Goal: Browse casually

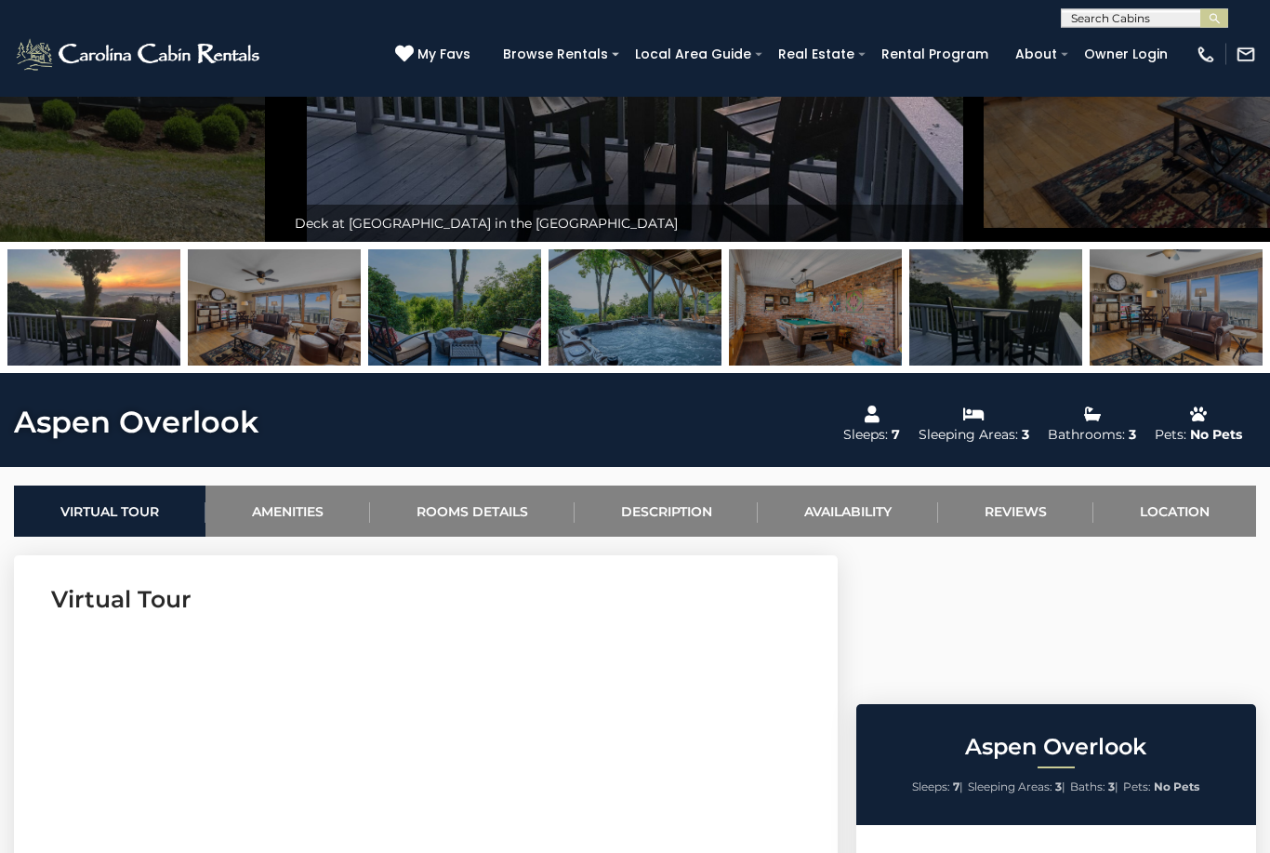
scroll to position [348, 0]
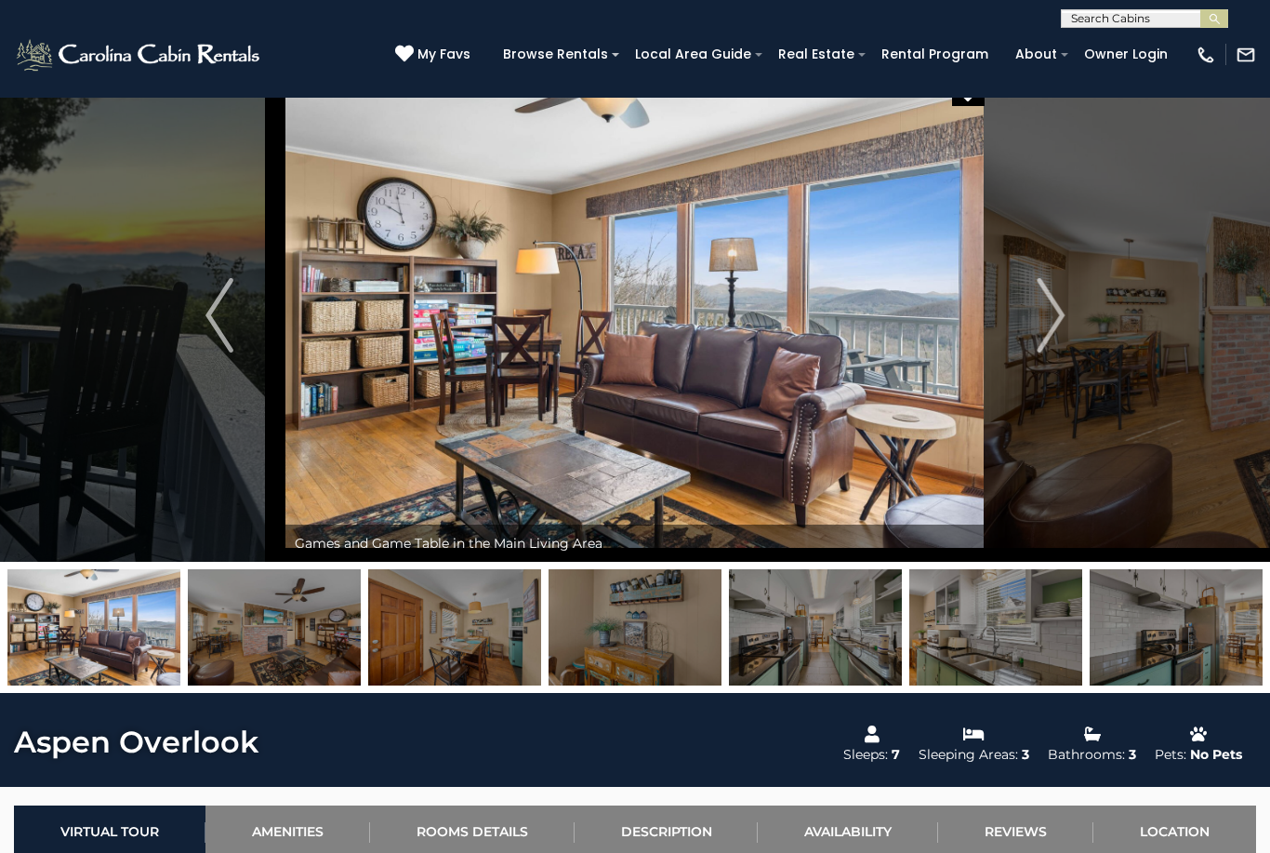
scroll to position [0, 0]
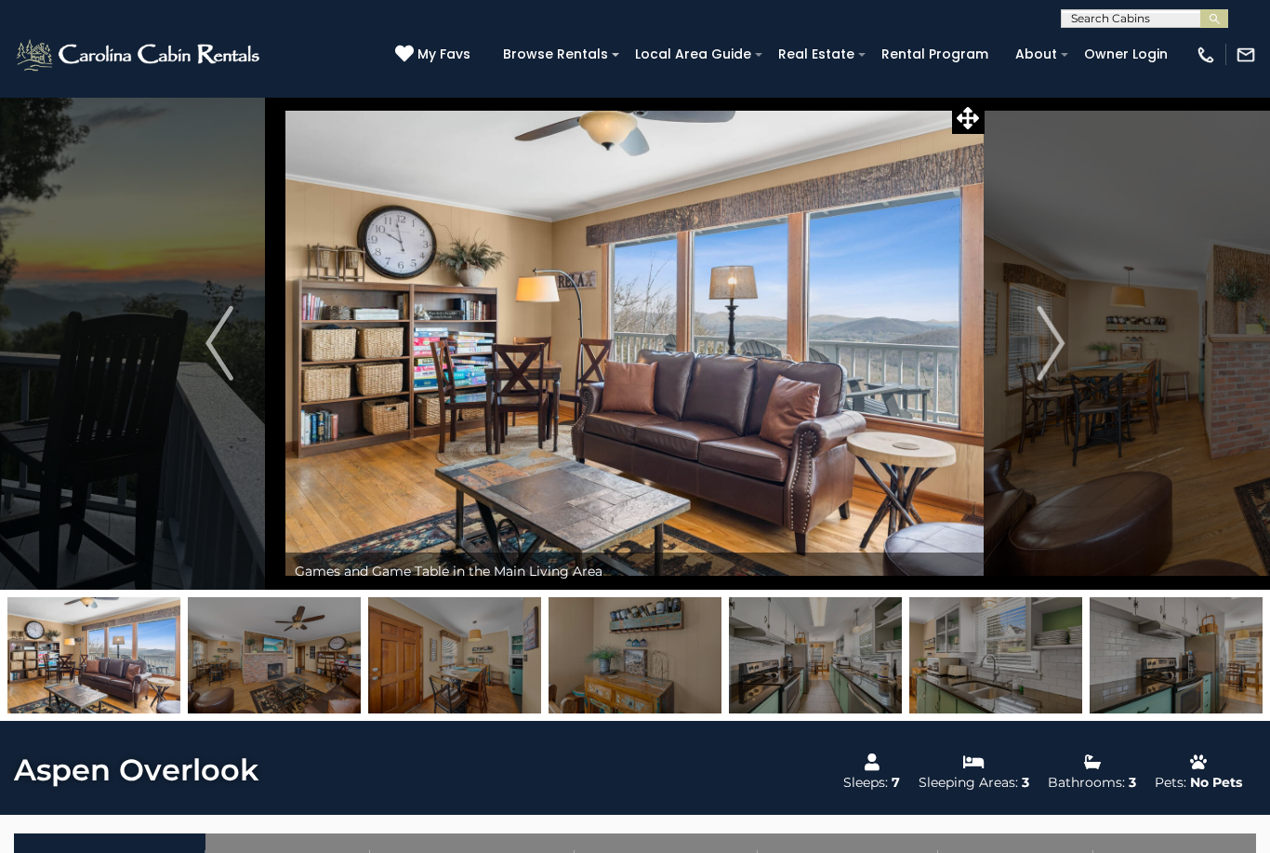
click at [1048, 341] on img "Next" at bounding box center [1051, 343] width 28 height 74
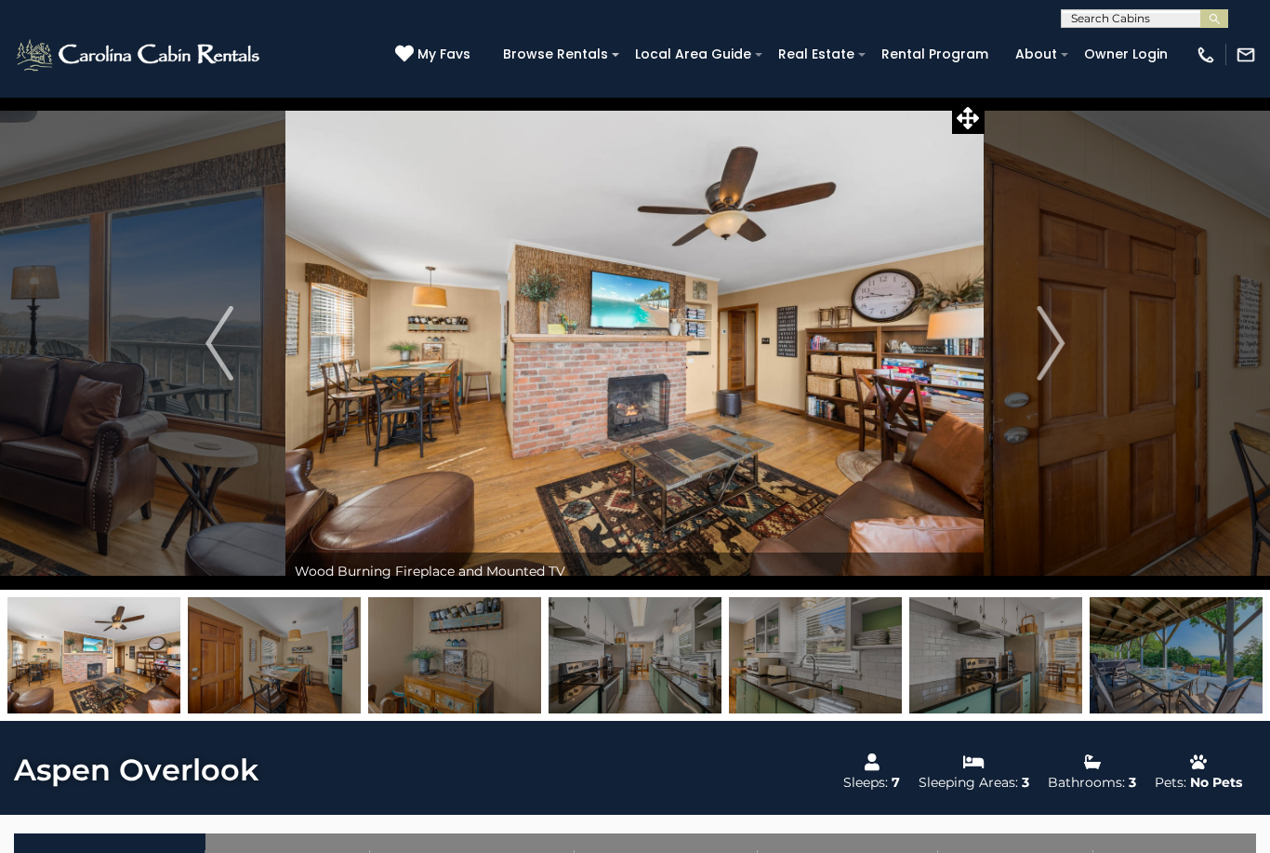
click at [1046, 331] on img "Next" at bounding box center [1051, 343] width 28 height 74
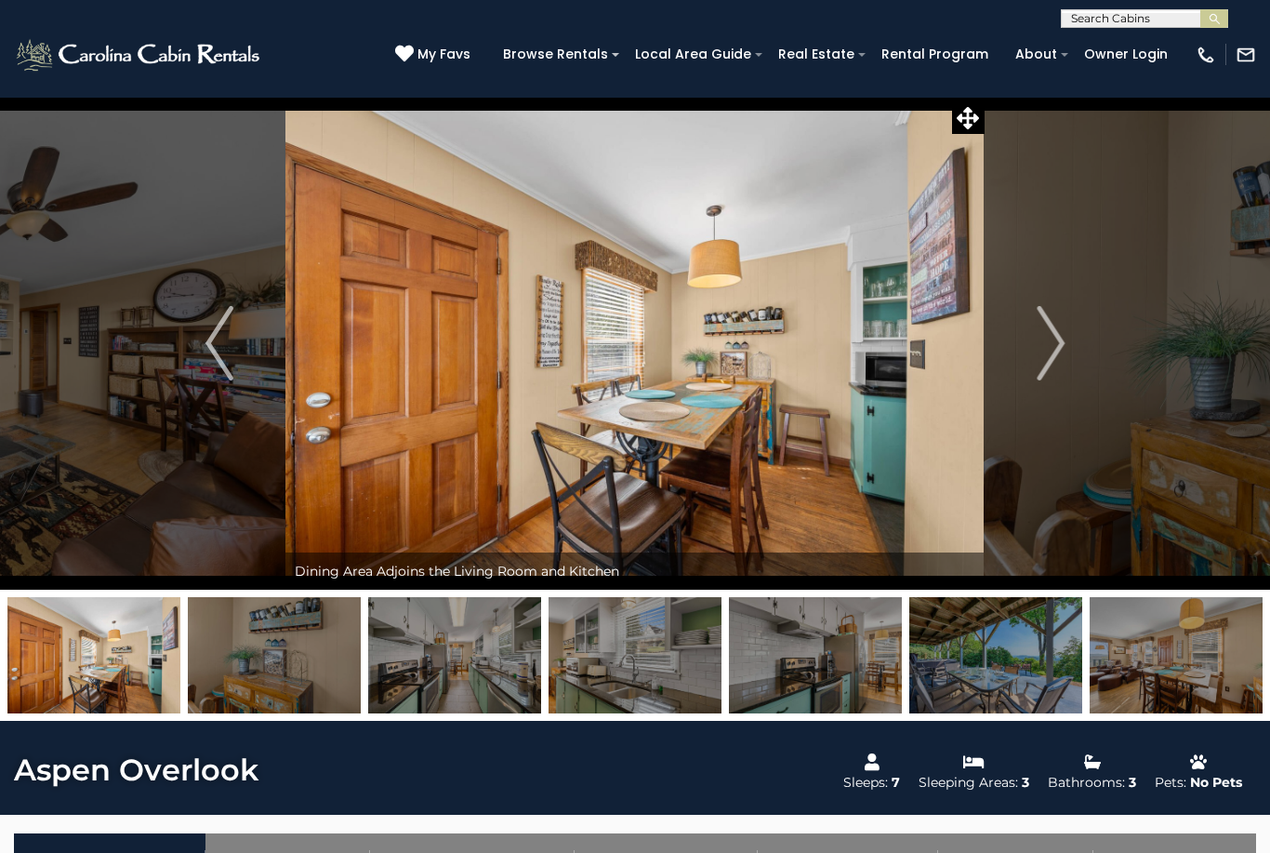
click at [1046, 336] on img "Next" at bounding box center [1051, 343] width 28 height 74
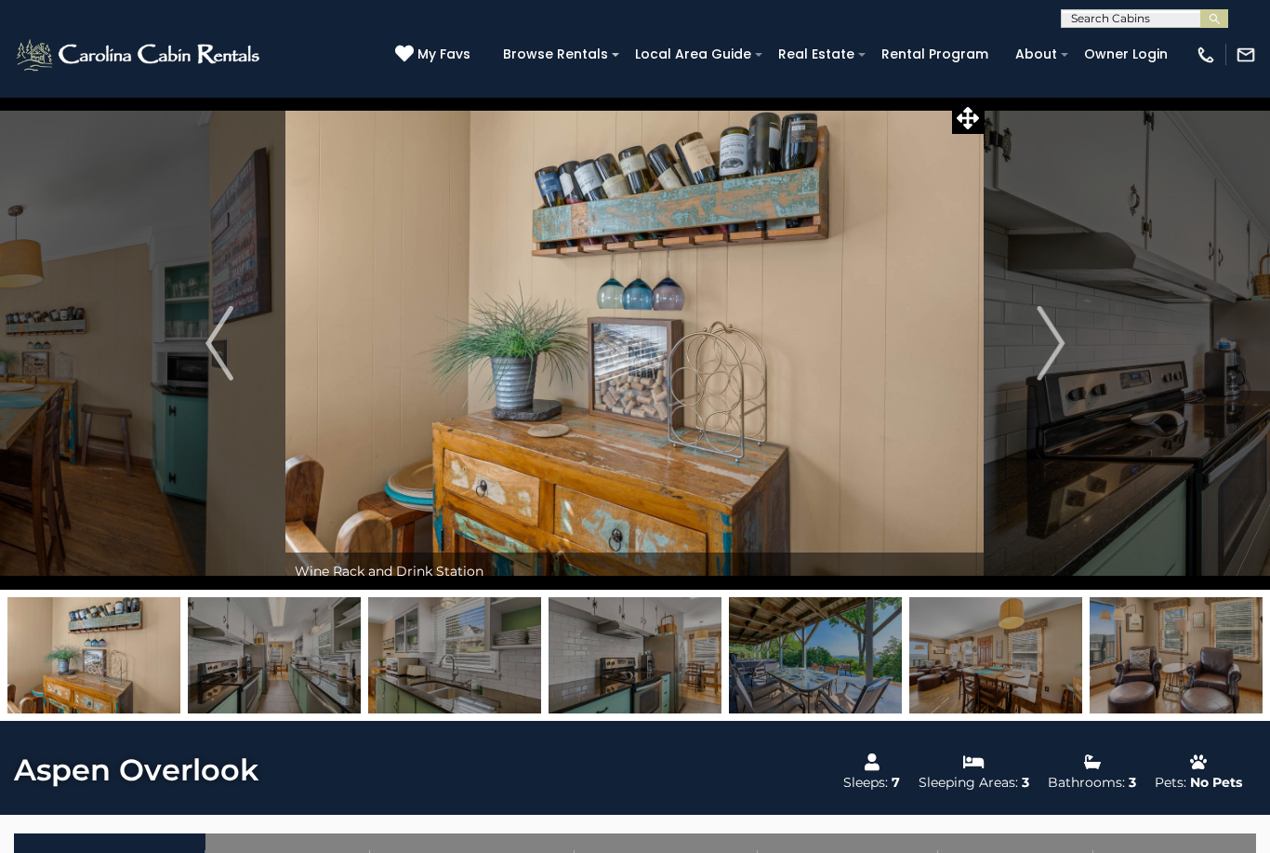
click at [1049, 347] on img "Next" at bounding box center [1051, 343] width 28 height 74
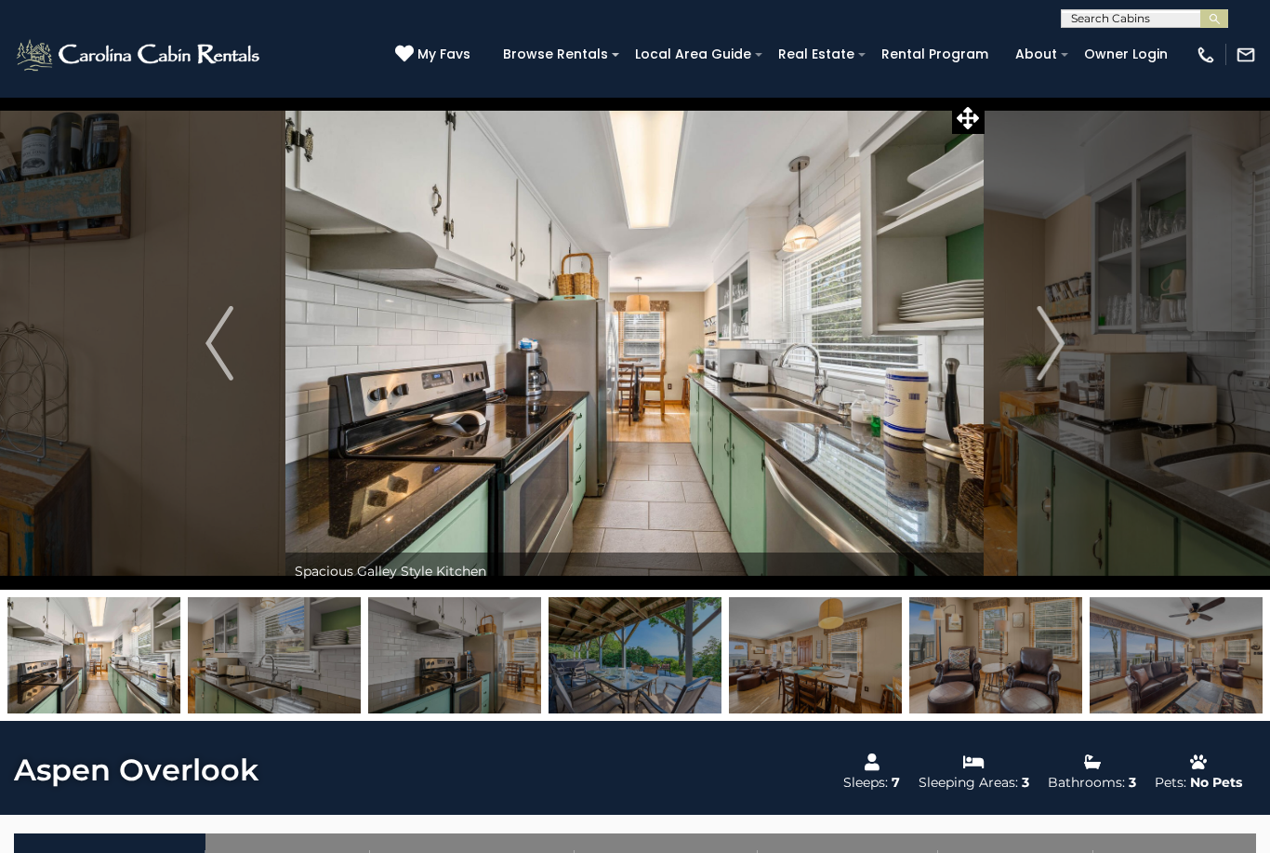
click at [1045, 336] on img "Next" at bounding box center [1051, 343] width 28 height 74
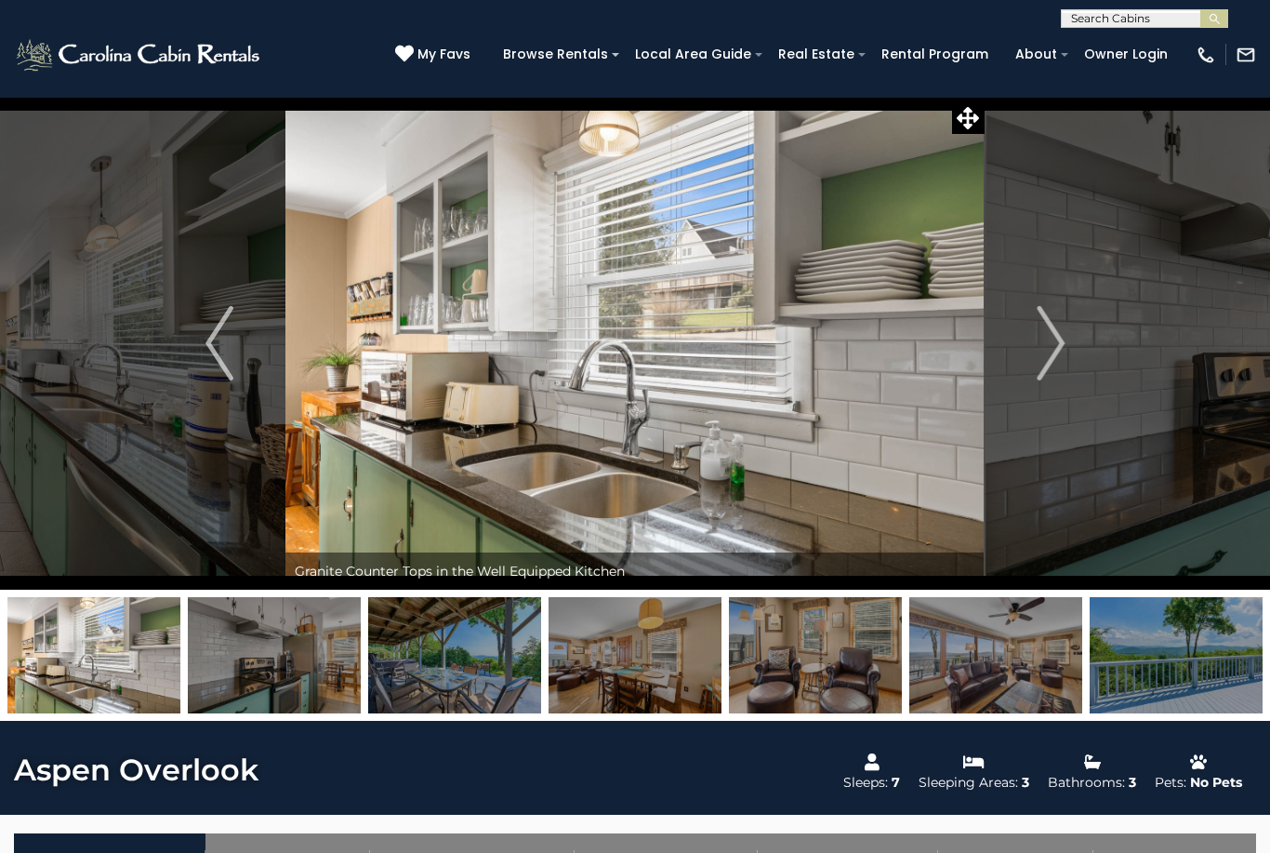
click at [1049, 337] on img "Next" at bounding box center [1051, 343] width 28 height 74
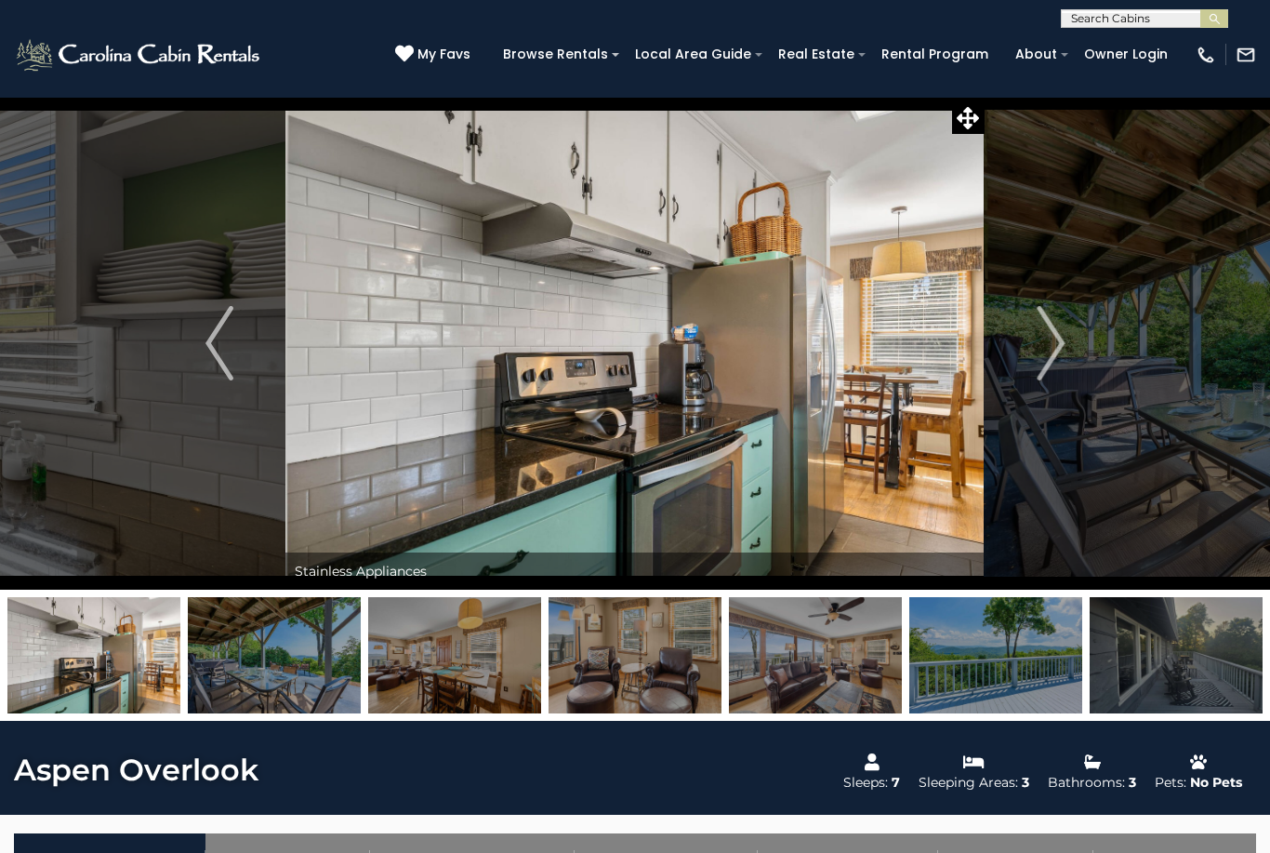
click at [1044, 344] on img "Next" at bounding box center [1051, 343] width 28 height 74
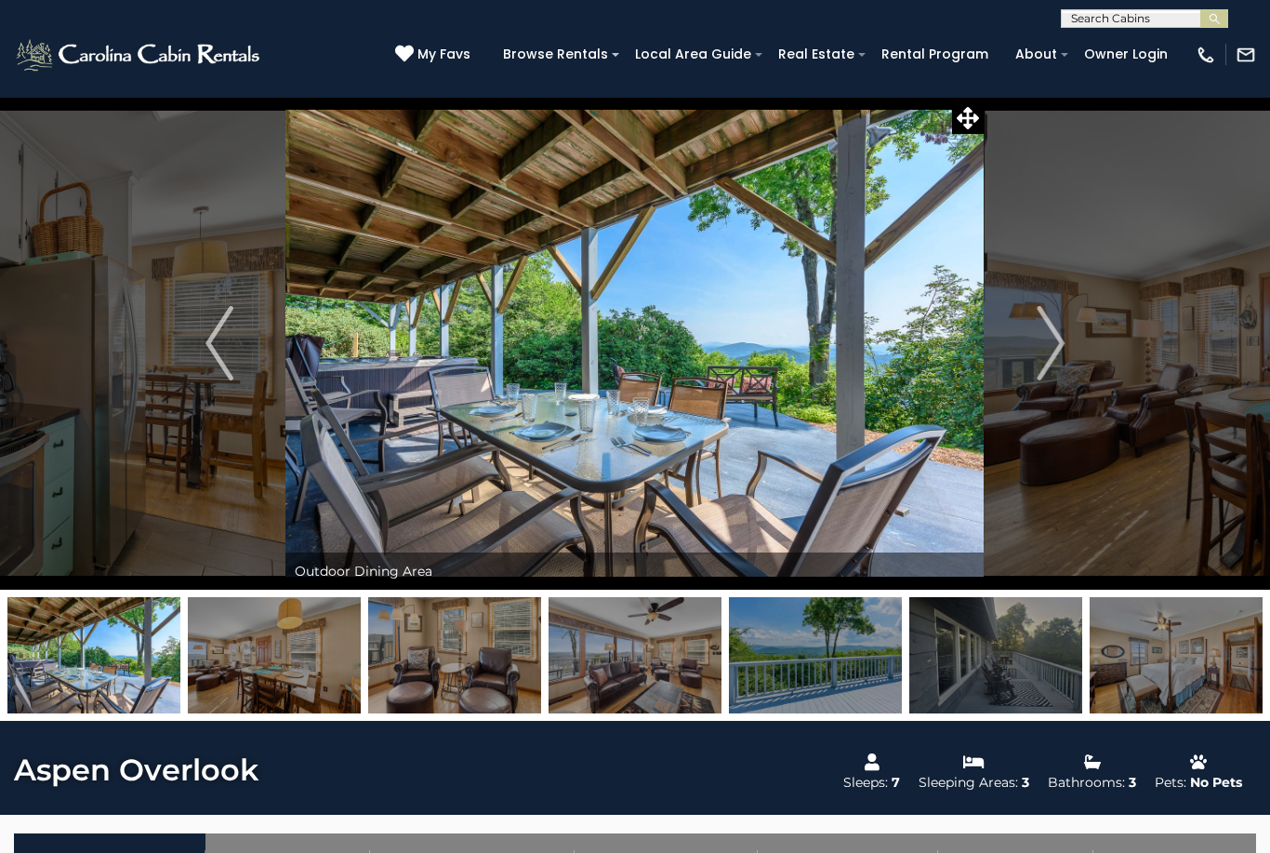
click at [1038, 342] on img "Next" at bounding box center [1051, 343] width 28 height 74
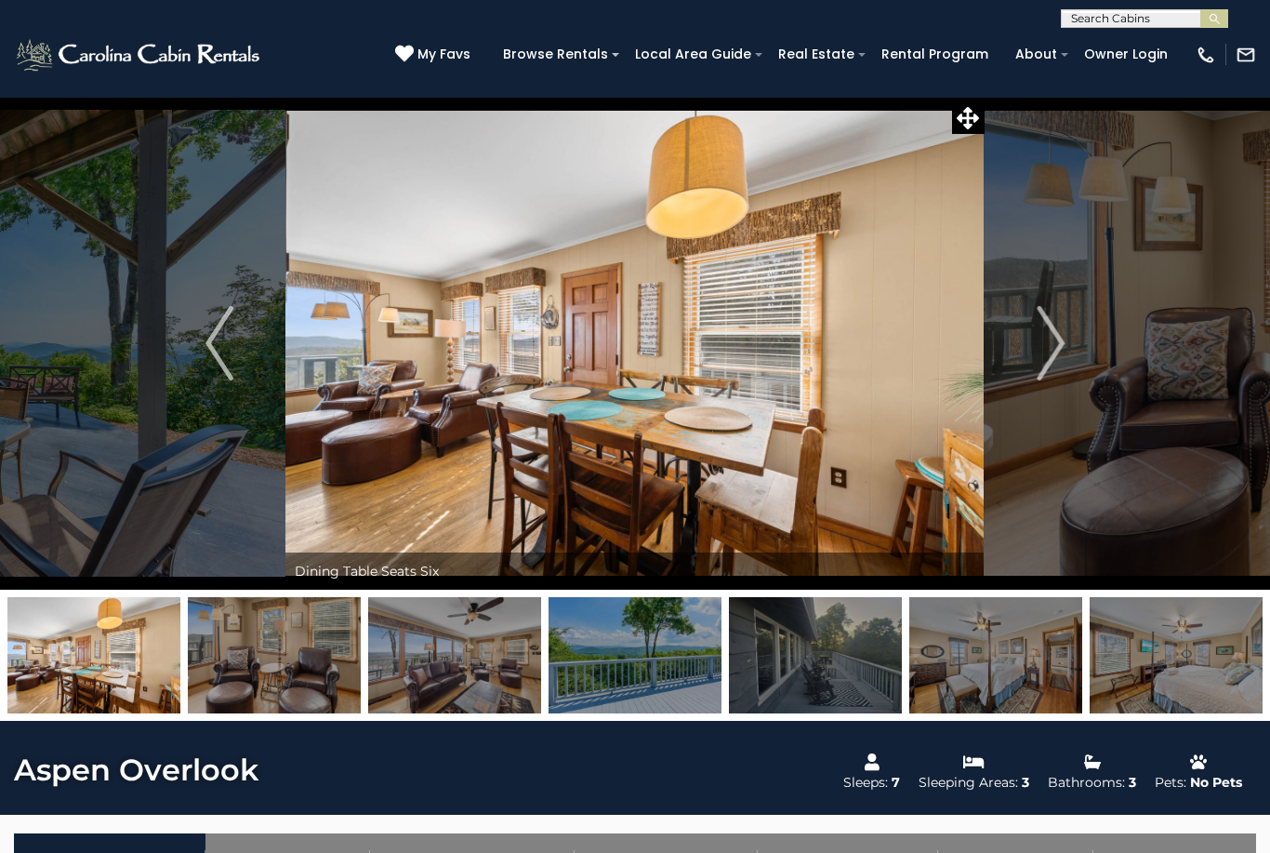
click at [1048, 337] on img "Next" at bounding box center [1051, 343] width 28 height 74
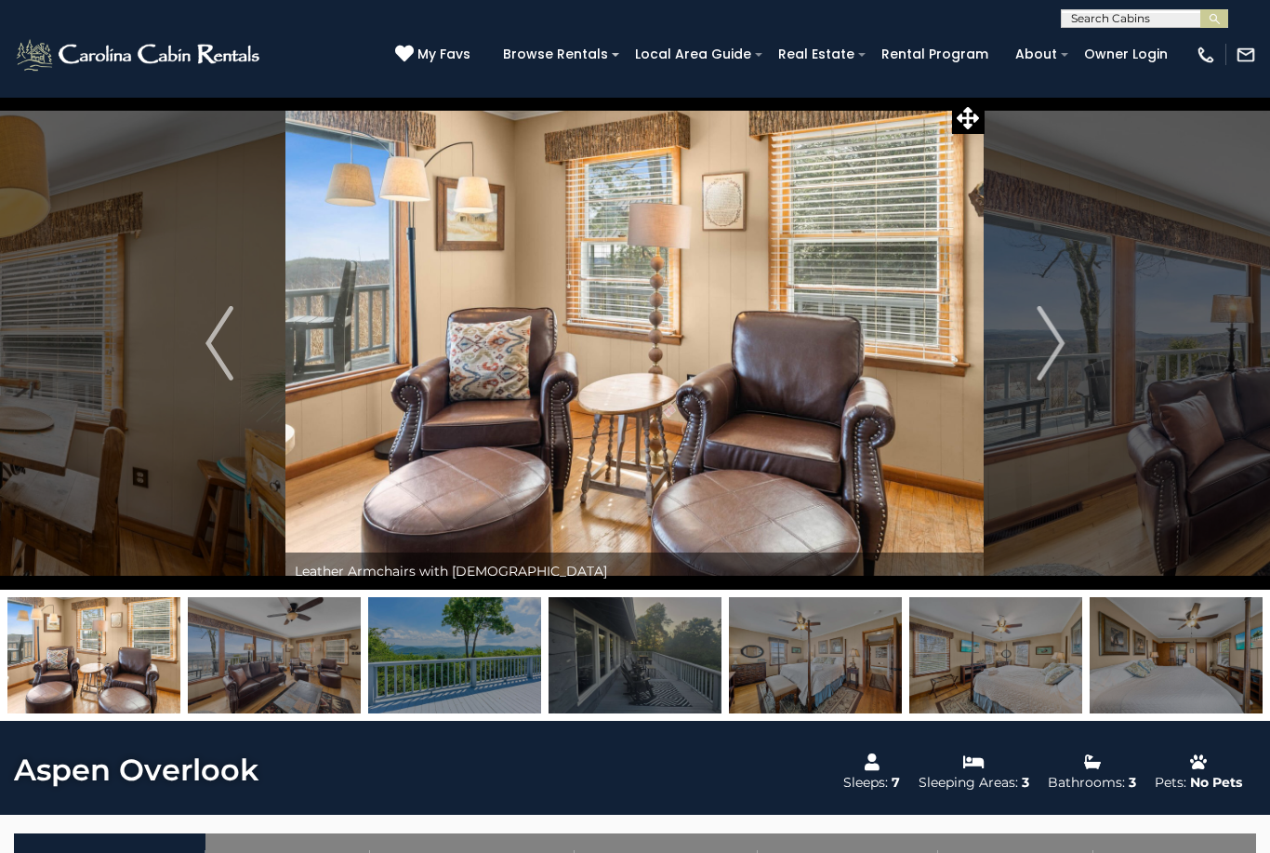
click at [1062, 347] on img "Next" at bounding box center [1051, 343] width 28 height 74
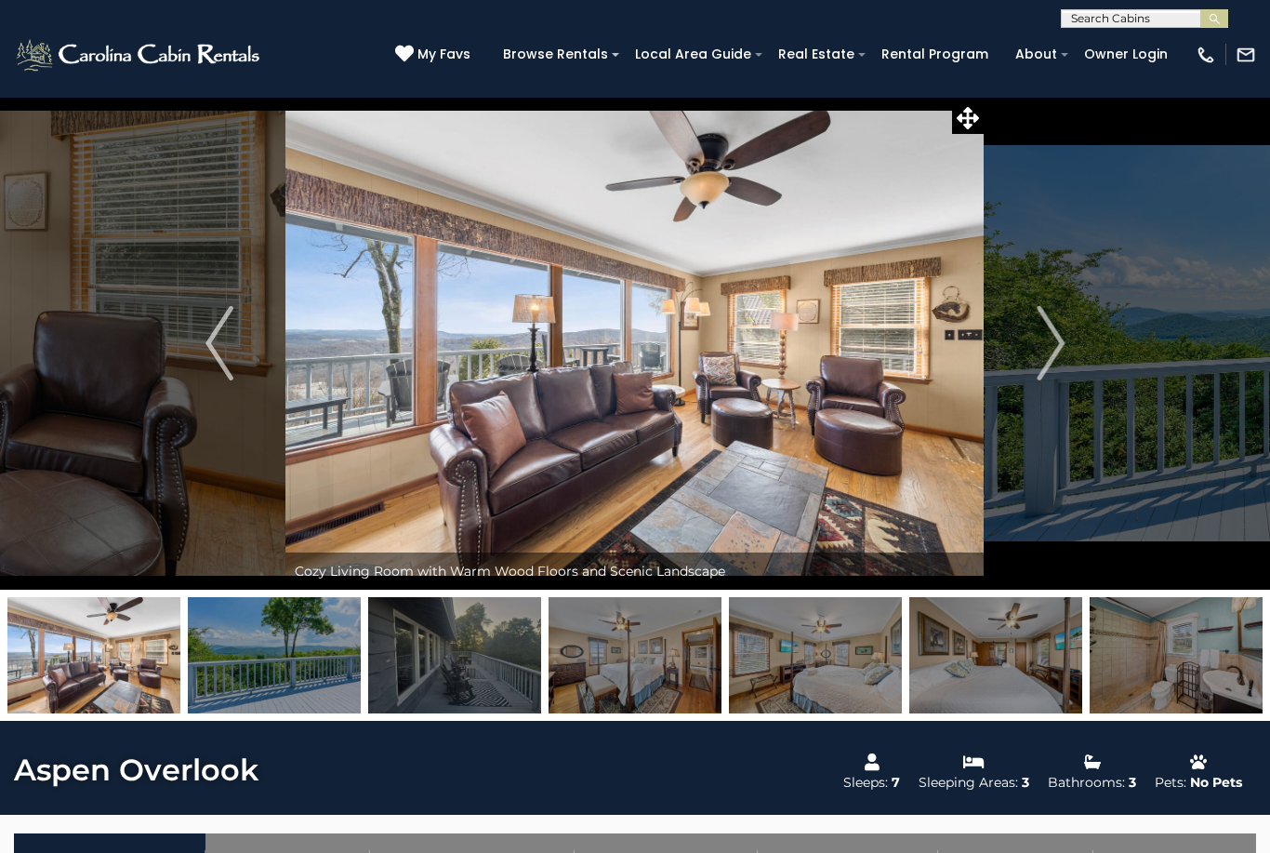
click at [1045, 337] on img "Next" at bounding box center [1051, 343] width 28 height 74
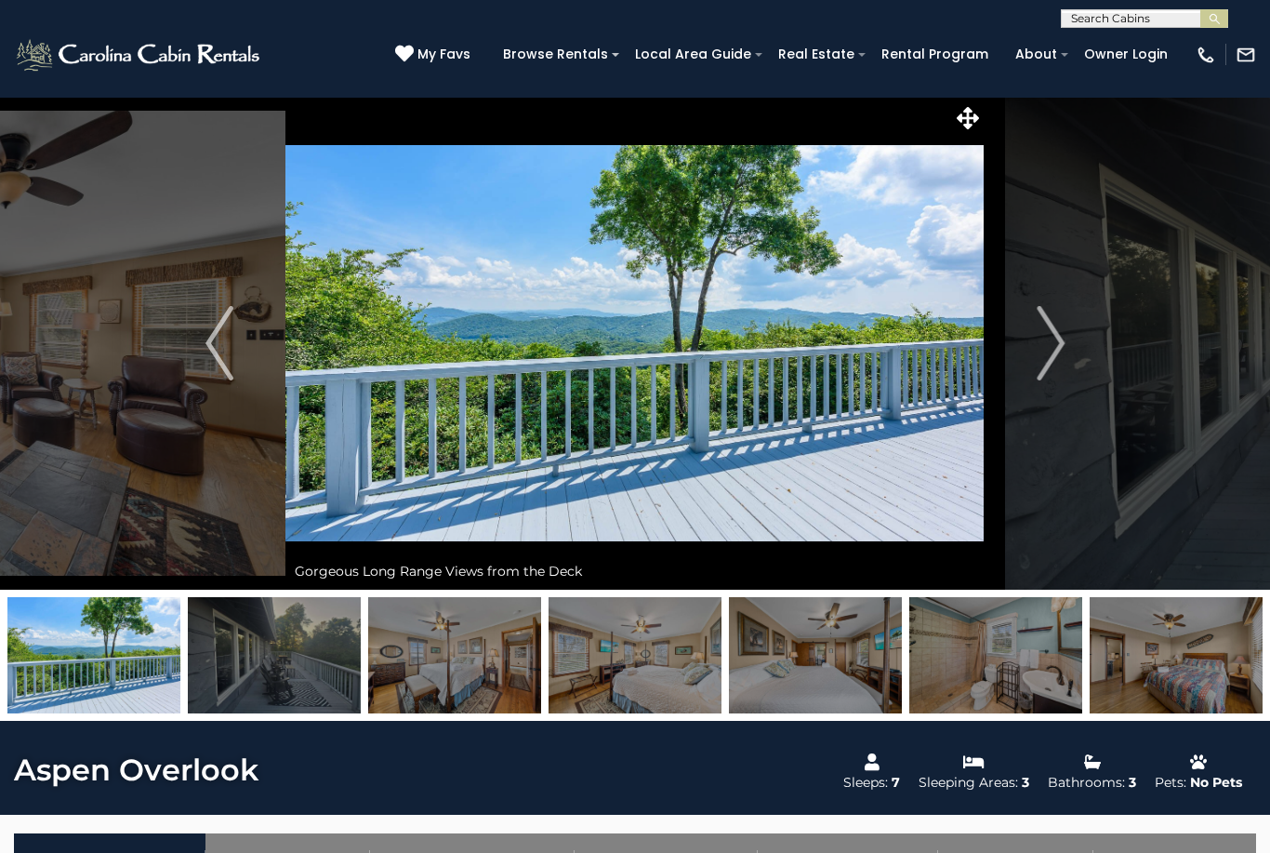
click at [1056, 351] on img "Next" at bounding box center [1051, 343] width 28 height 74
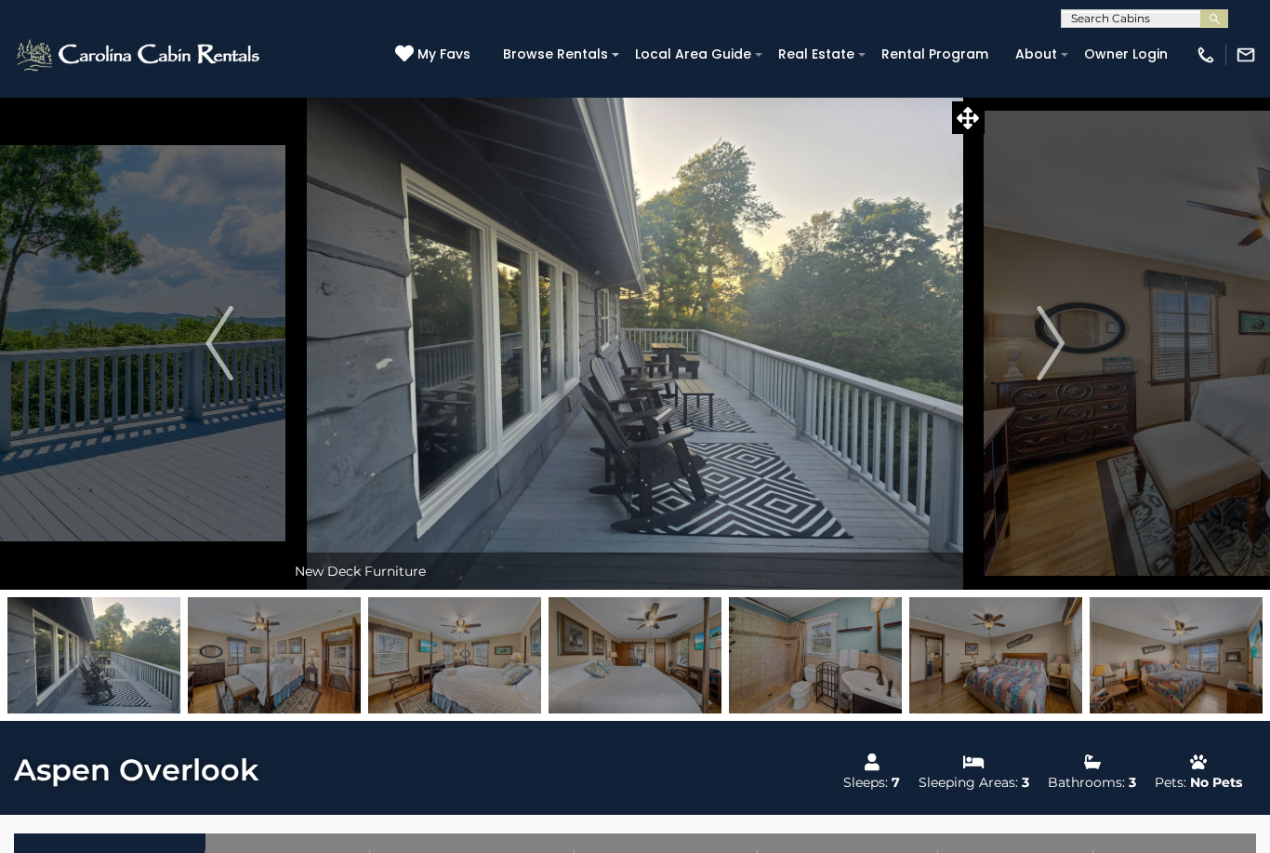
click at [1040, 342] on img "Next" at bounding box center [1051, 343] width 28 height 74
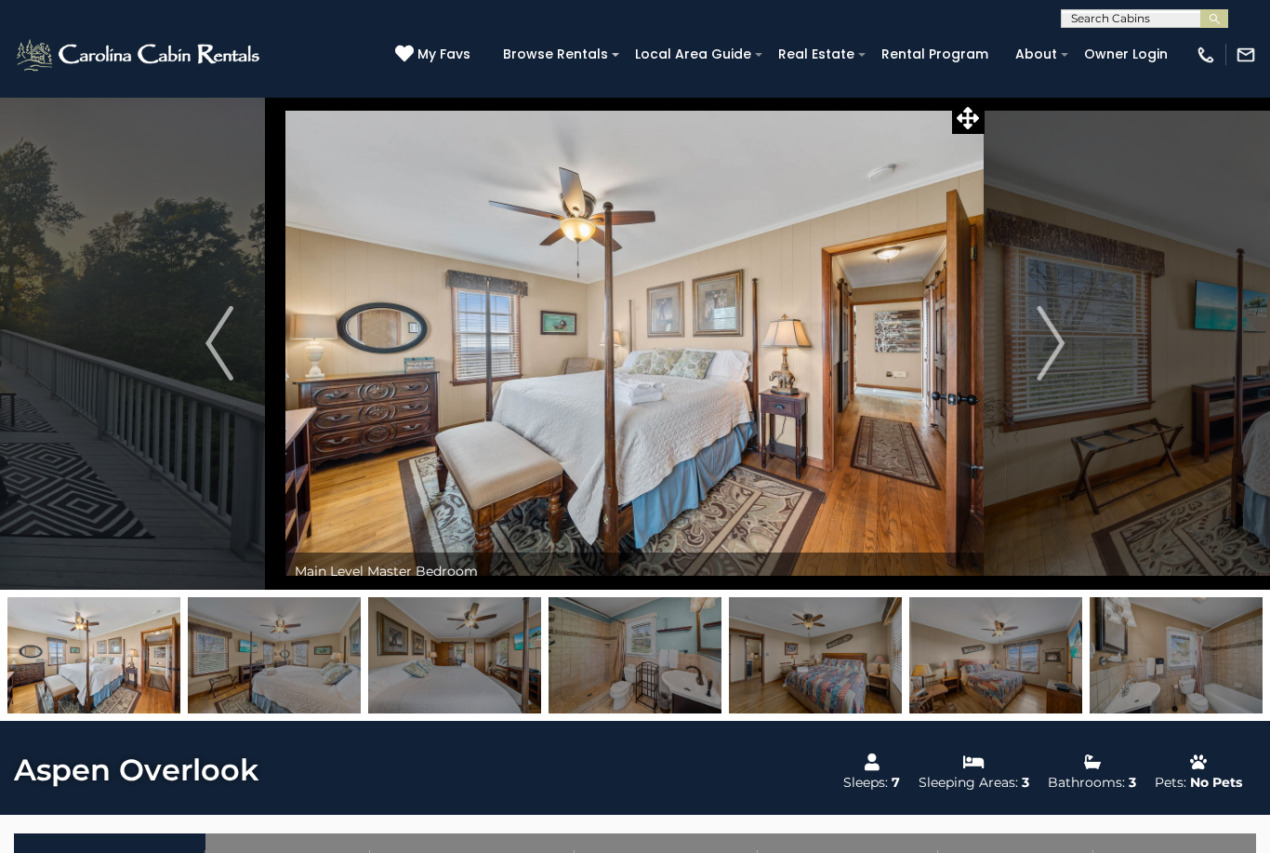
click at [1055, 358] on img "Next" at bounding box center [1051, 343] width 28 height 74
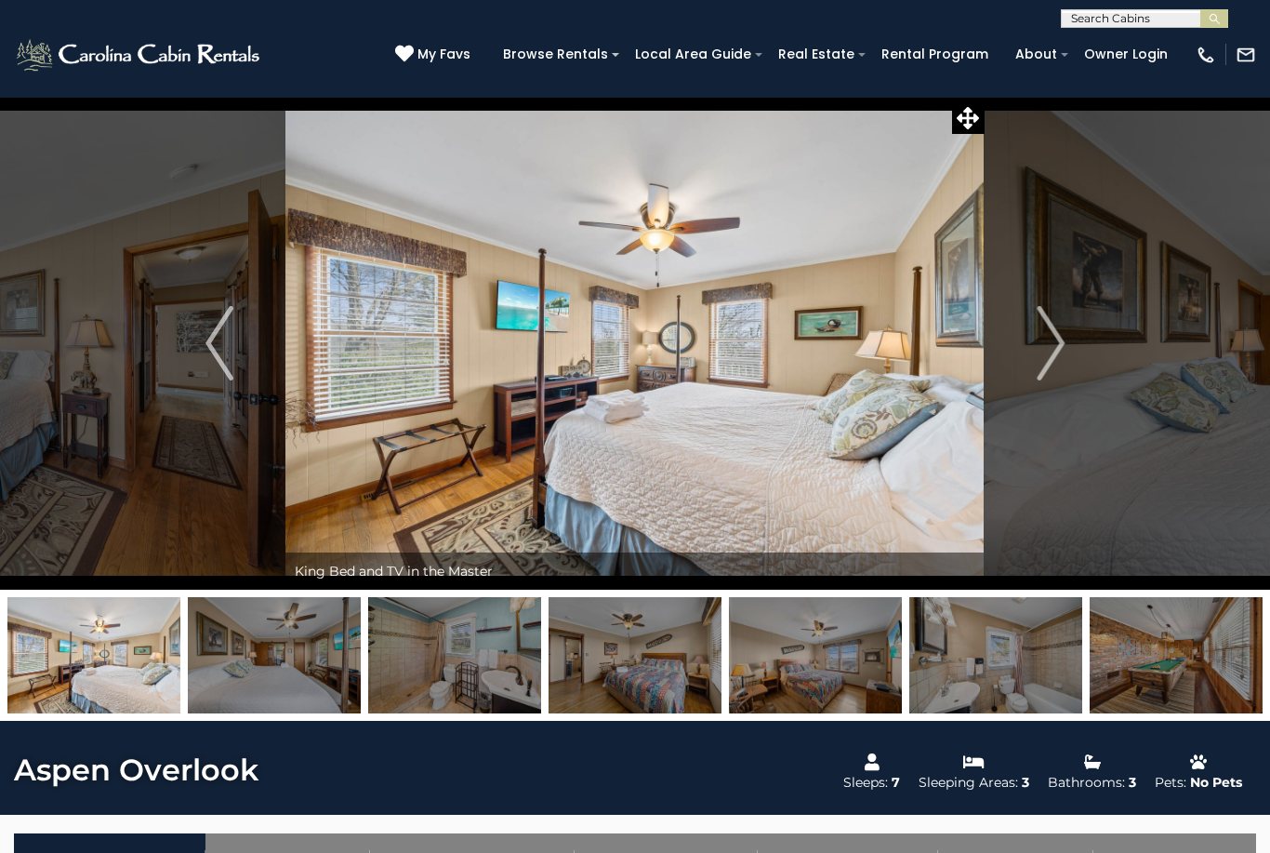
click at [1051, 347] on img "Next" at bounding box center [1051, 343] width 28 height 74
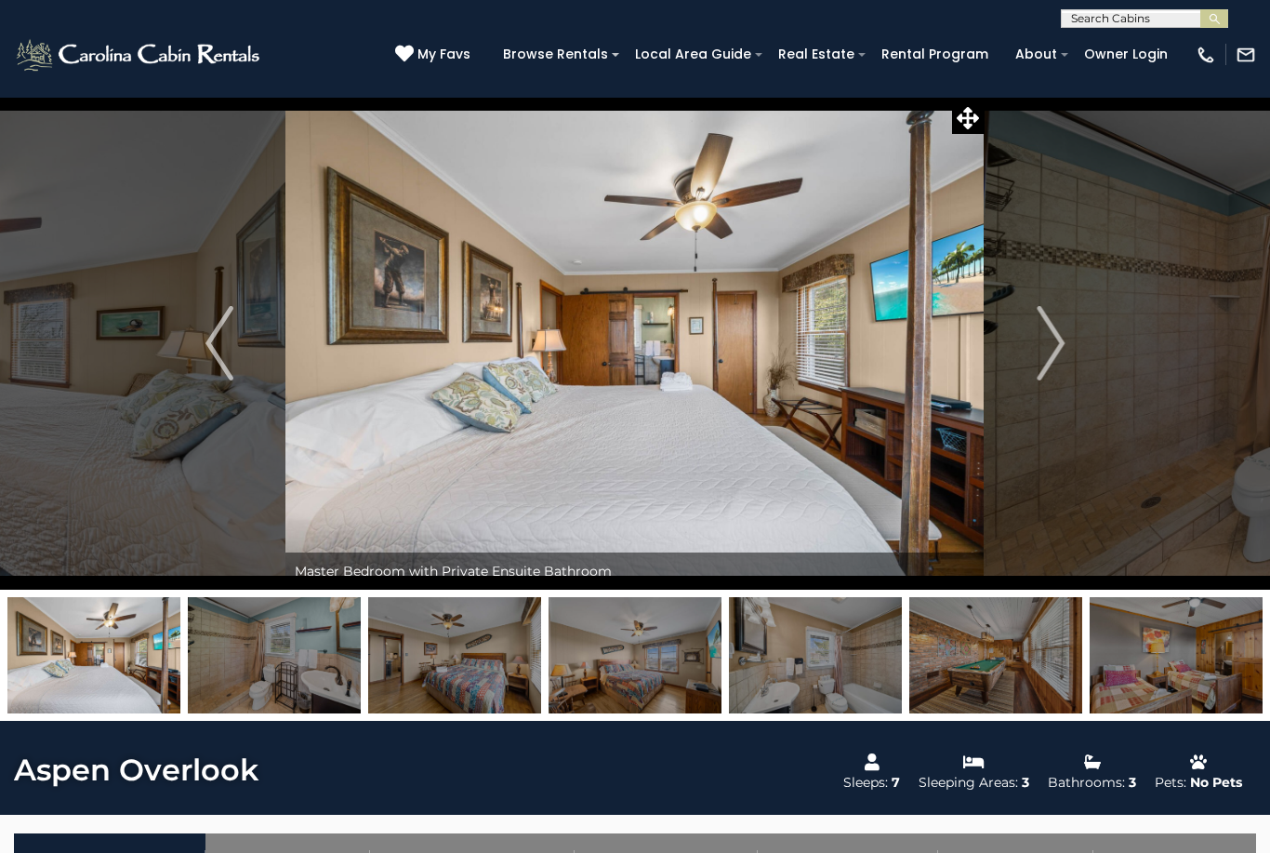
click at [1046, 357] on img "Next" at bounding box center [1051, 343] width 28 height 74
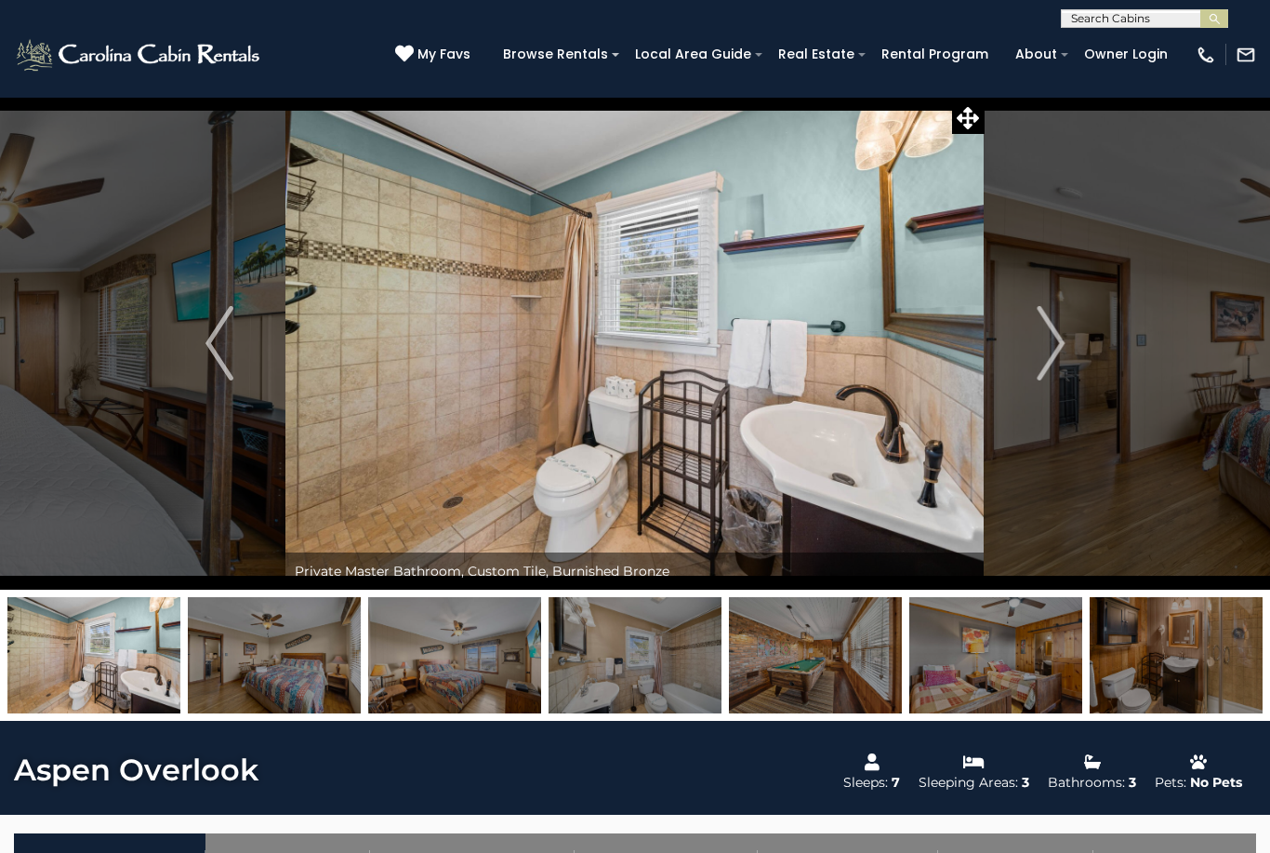
click at [1051, 350] on img "Next" at bounding box center [1051, 343] width 28 height 74
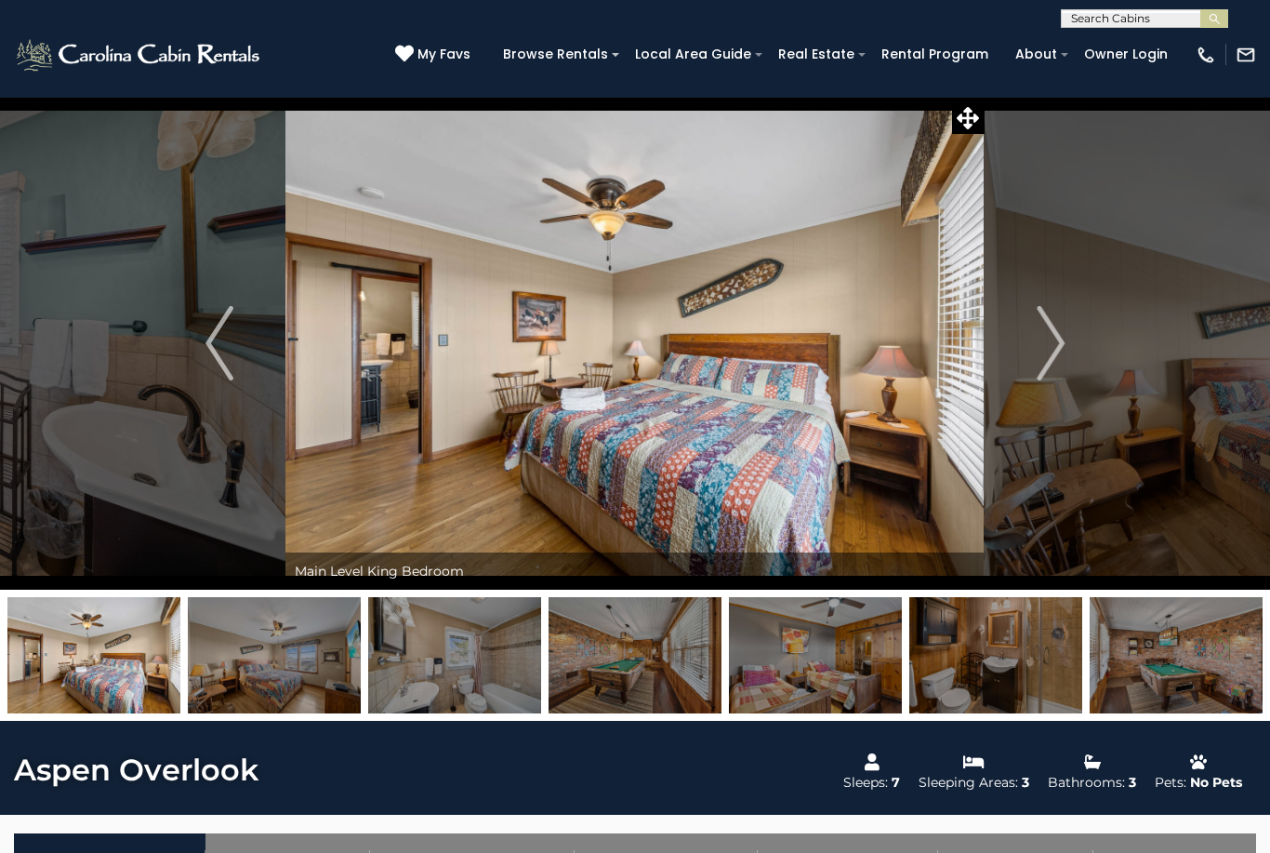
click at [1056, 352] on img "Next" at bounding box center [1051, 343] width 28 height 74
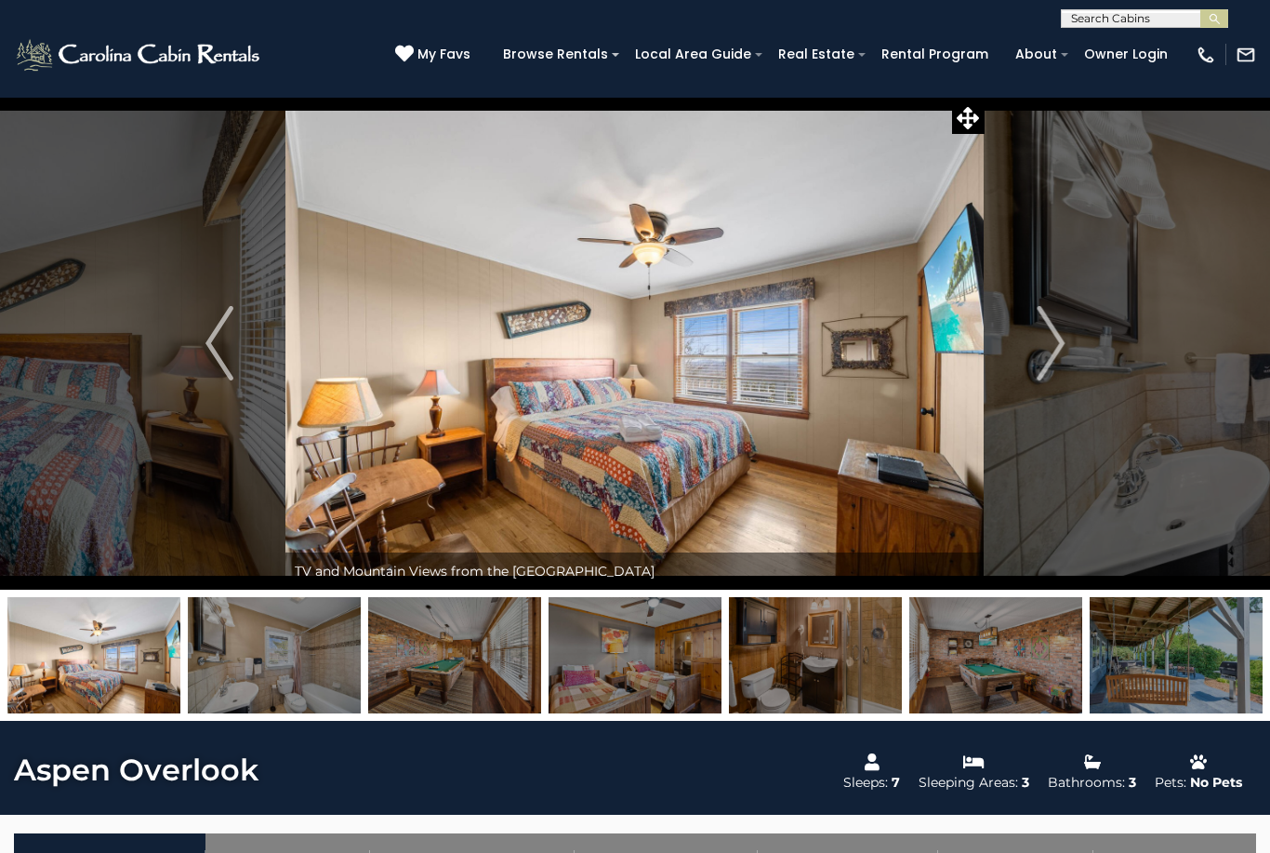
click at [1051, 343] on img "Next" at bounding box center [1051, 343] width 28 height 74
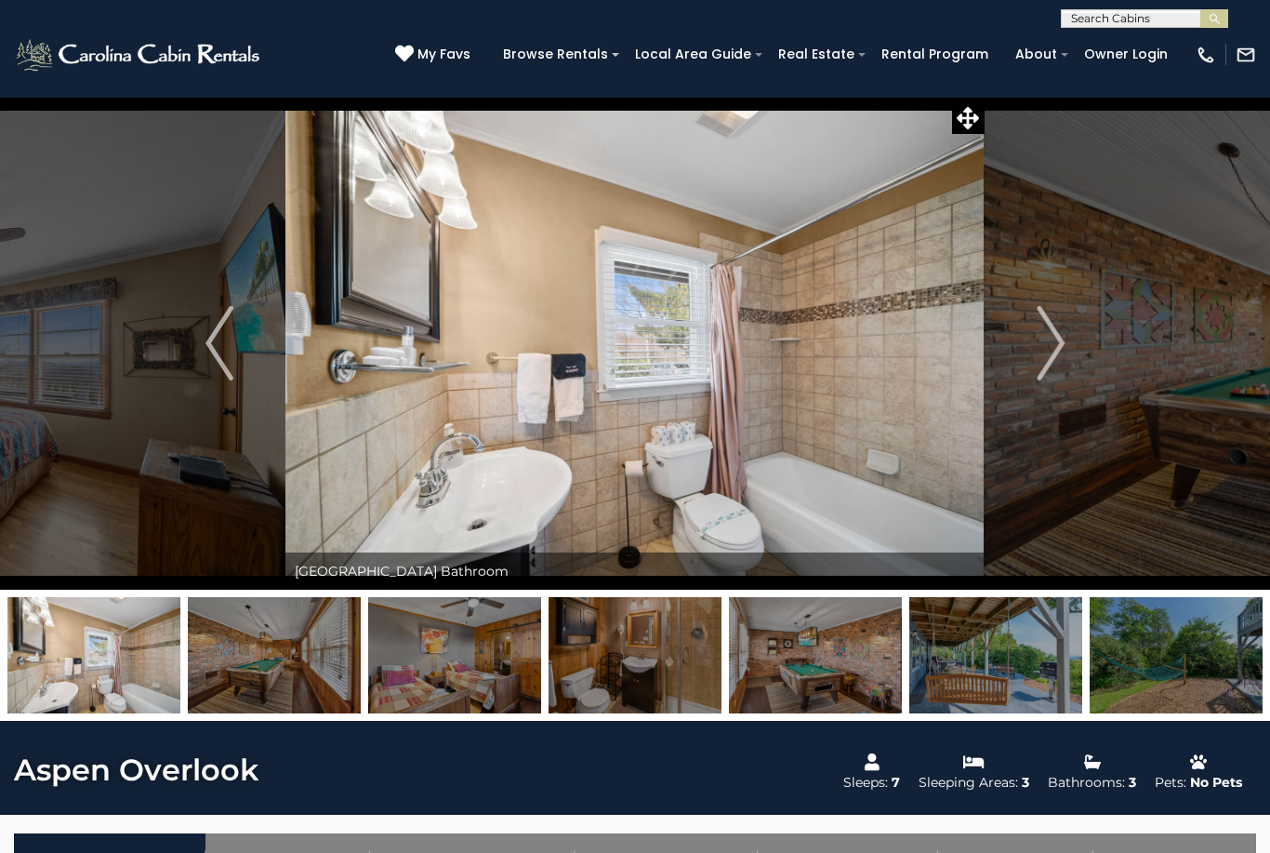
click at [1049, 364] on img "Next" at bounding box center [1051, 343] width 28 height 74
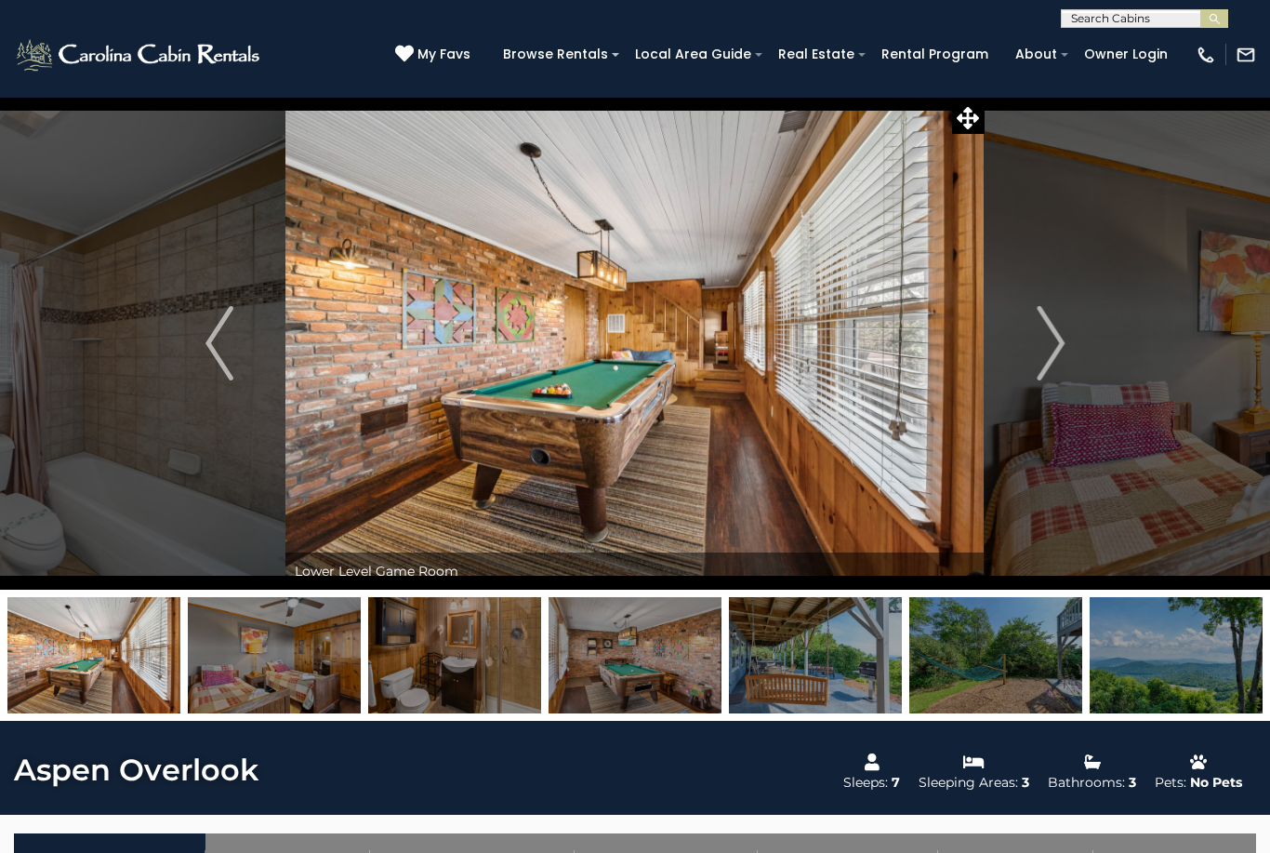
click at [1071, 341] on button "Next" at bounding box center [1051, 343] width 132 height 493
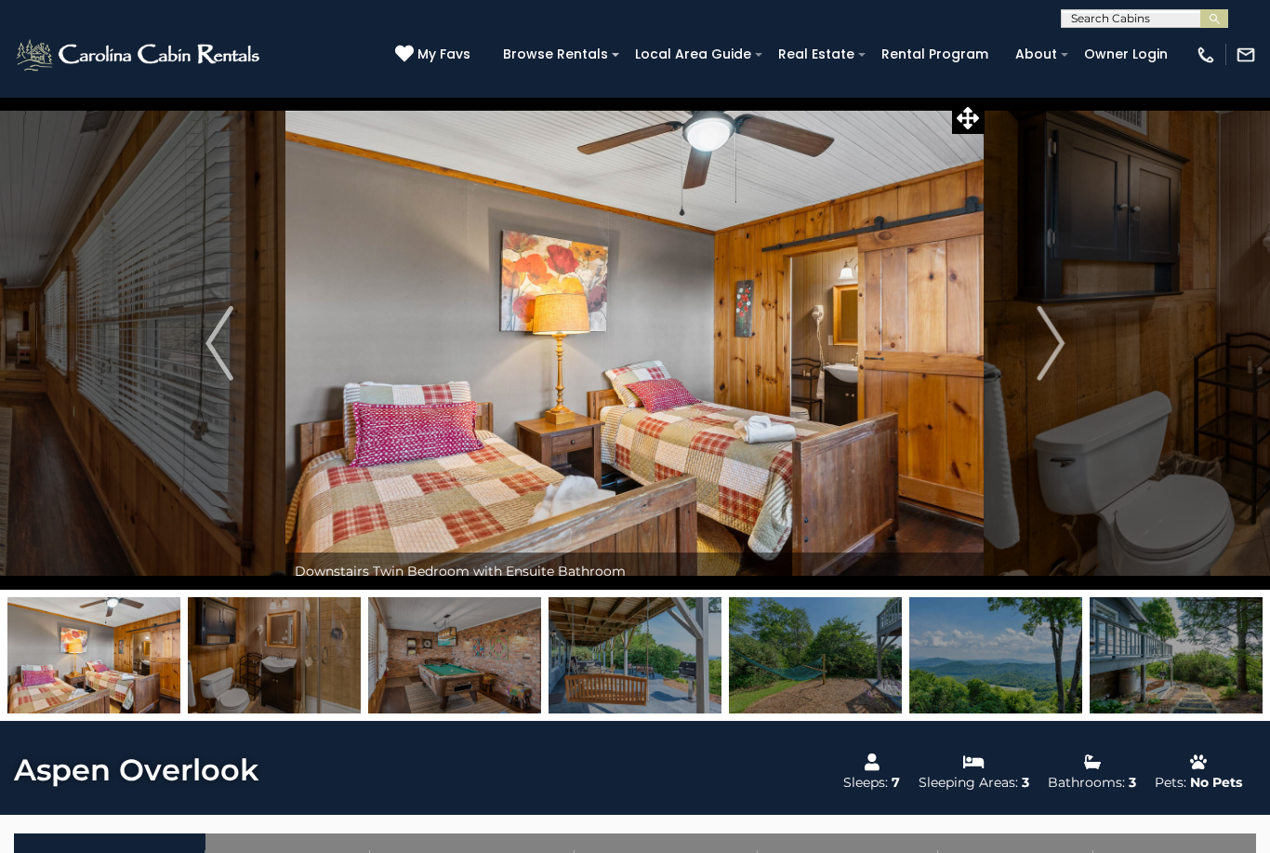
click at [1058, 342] on img "Next" at bounding box center [1051, 343] width 28 height 74
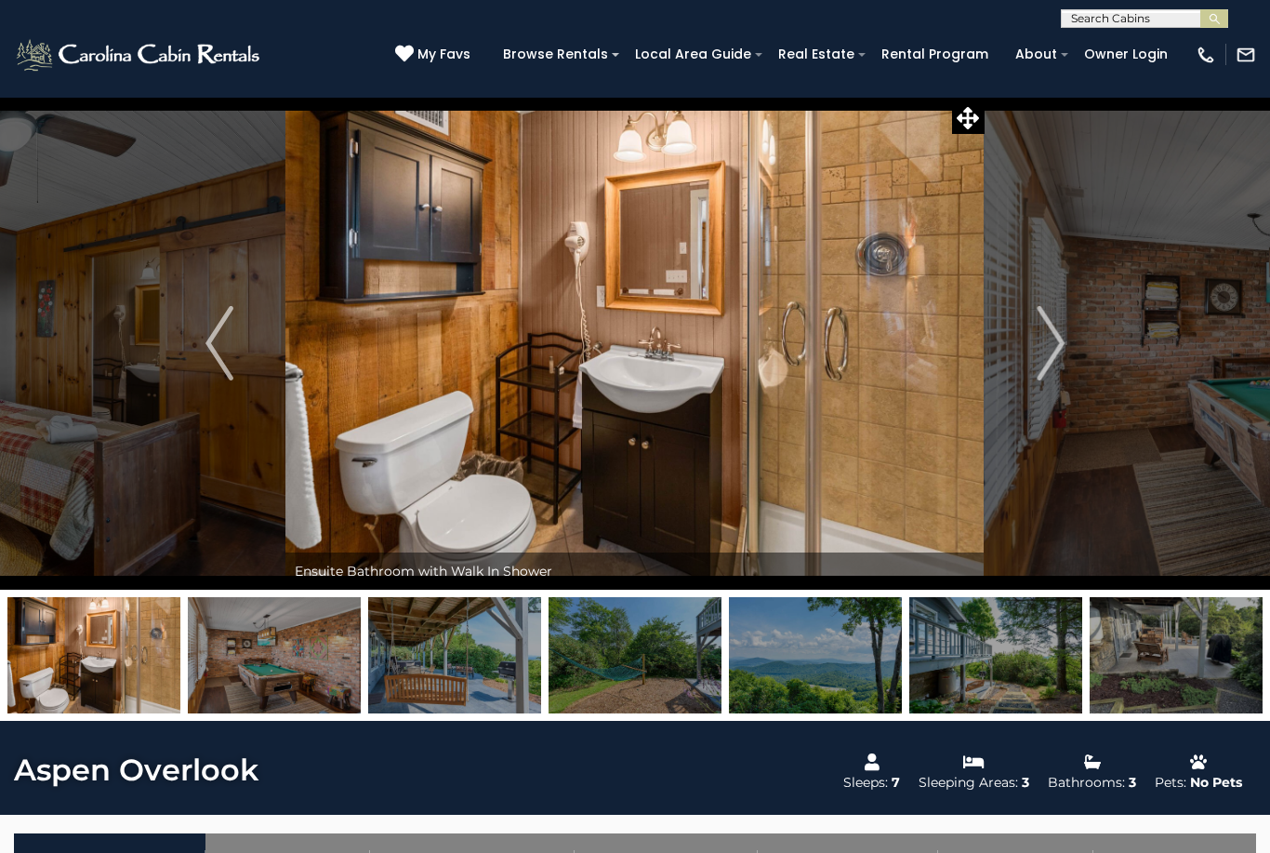
click at [1052, 339] on img "Next" at bounding box center [1051, 343] width 28 height 74
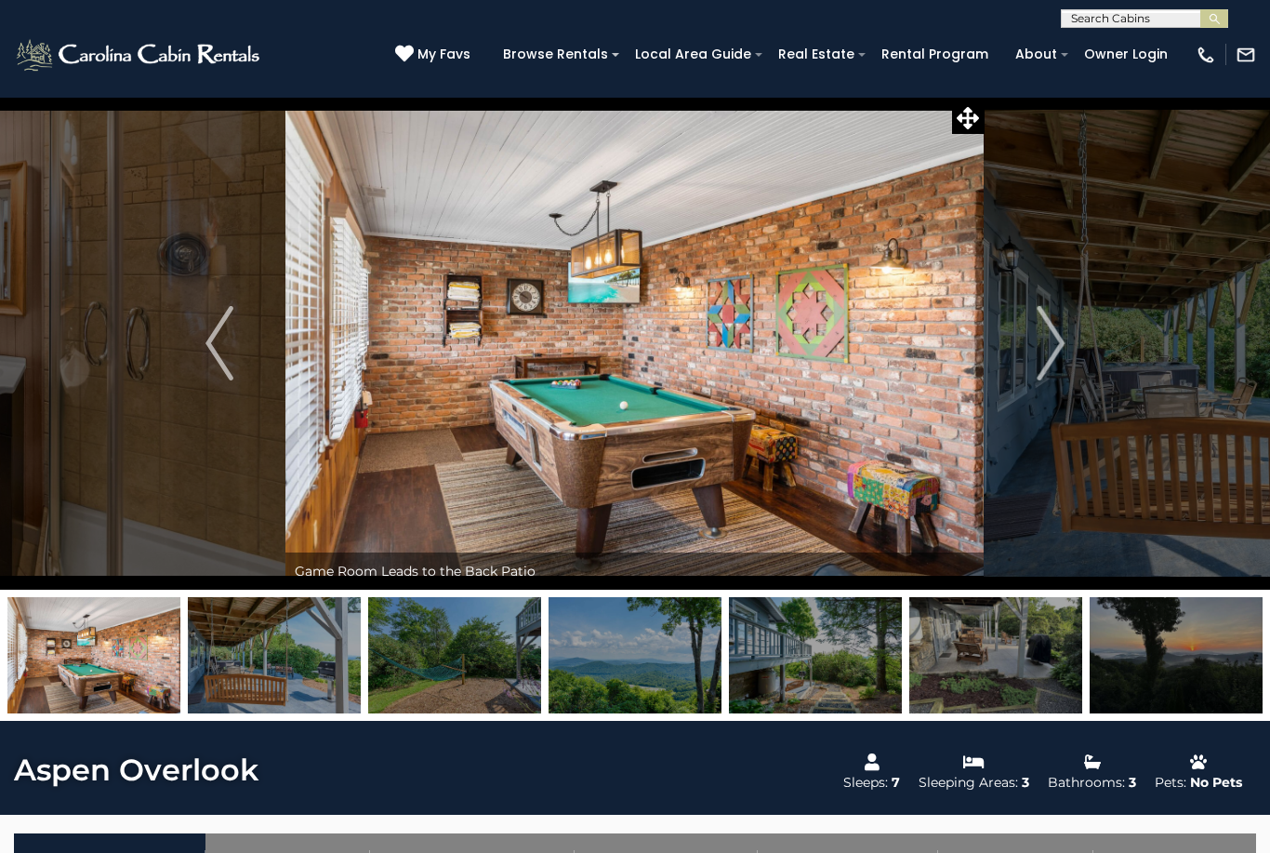
click at [1064, 351] on img "Next" at bounding box center [1051, 343] width 28 height 74
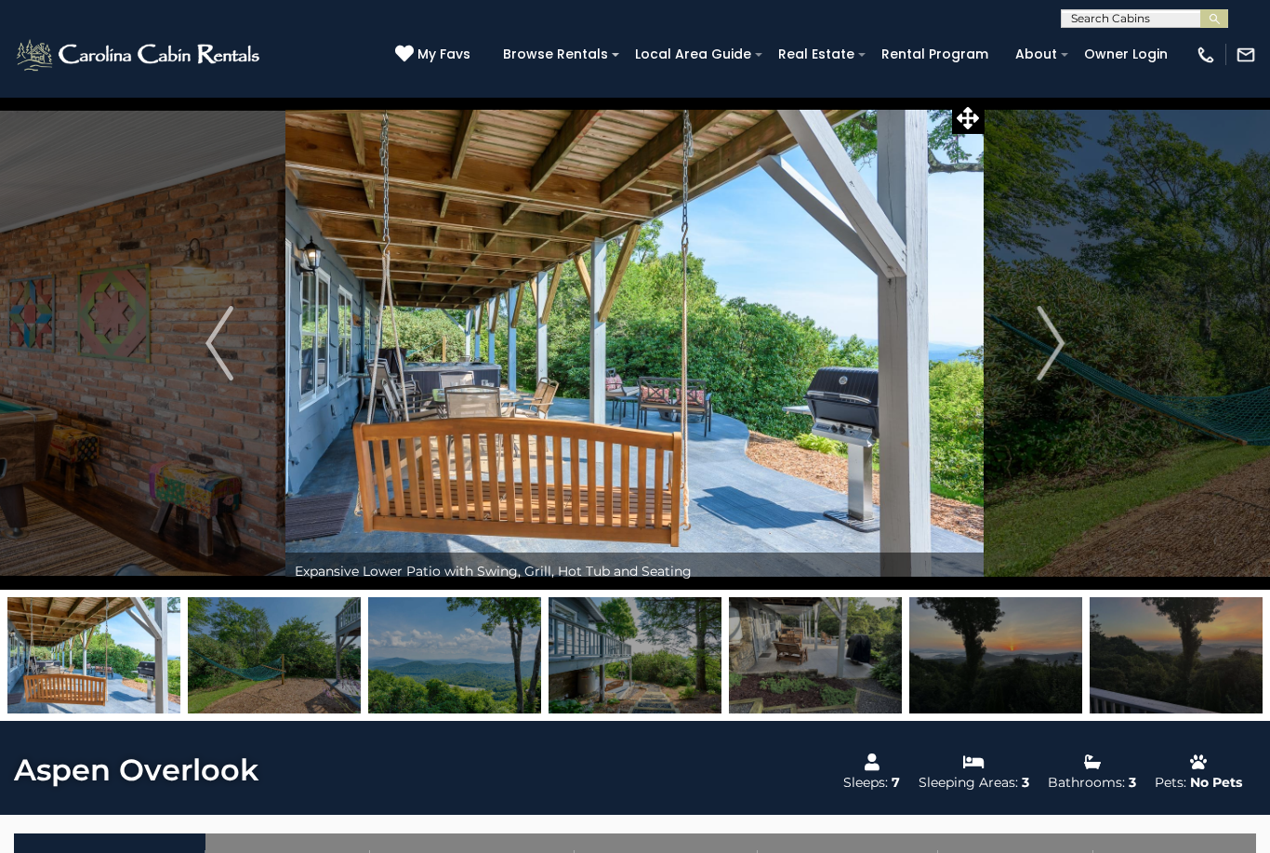
click at [1055, 355] on img "Next" at bounding box center [1051, 343] width 28 height 74
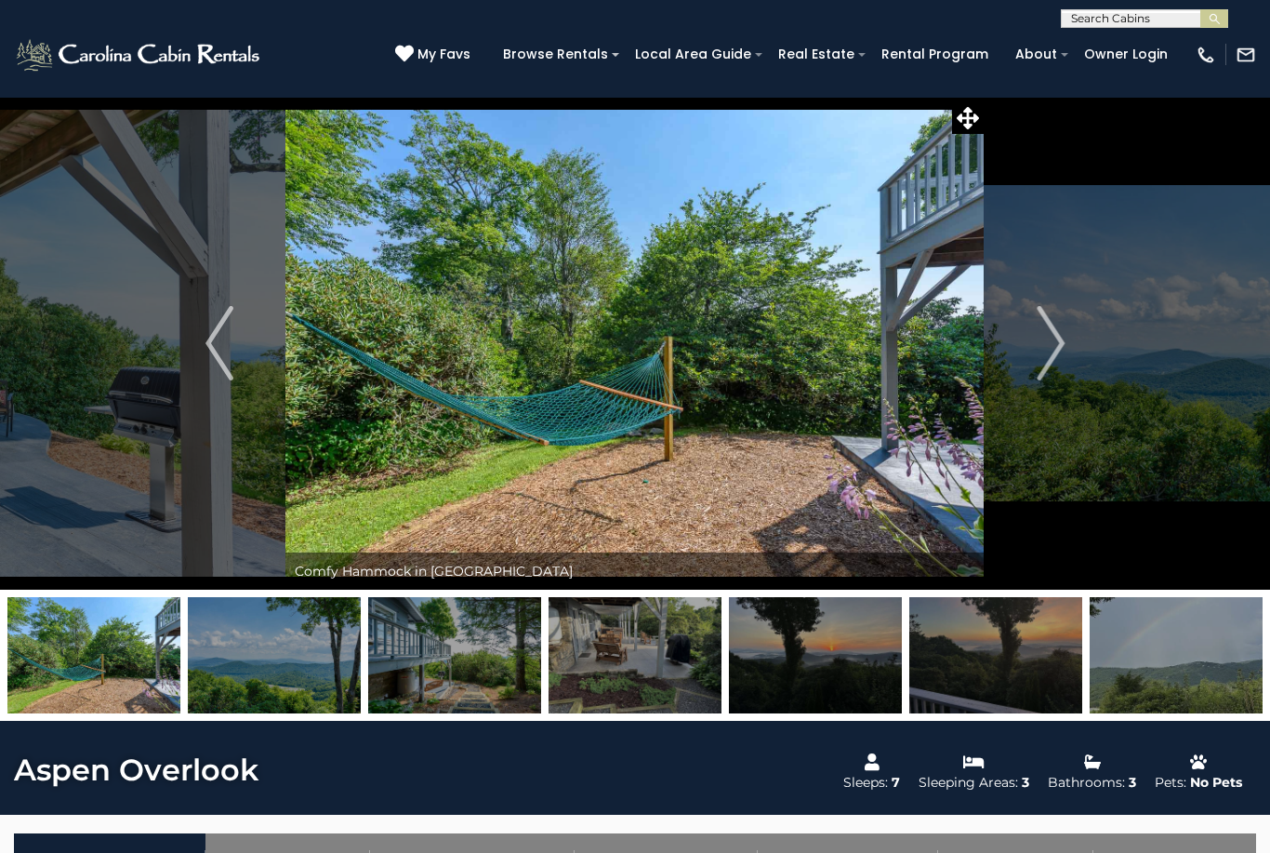
click at [1058, 349] on img "Next" at bounding box center [1051, 343] width 28 height 74
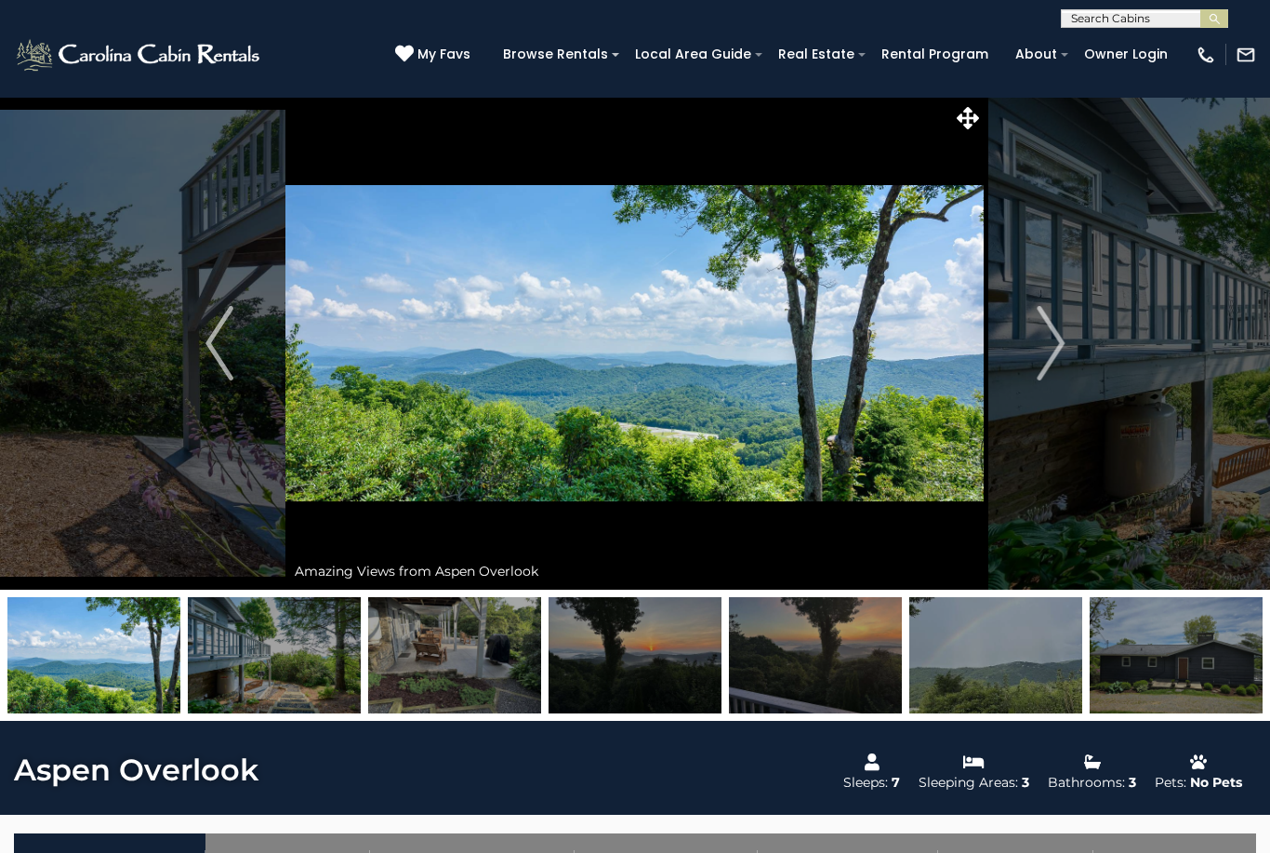
click at [1052, 364] on img "Next" at bounding box center [1051, 343] width 28 height 74
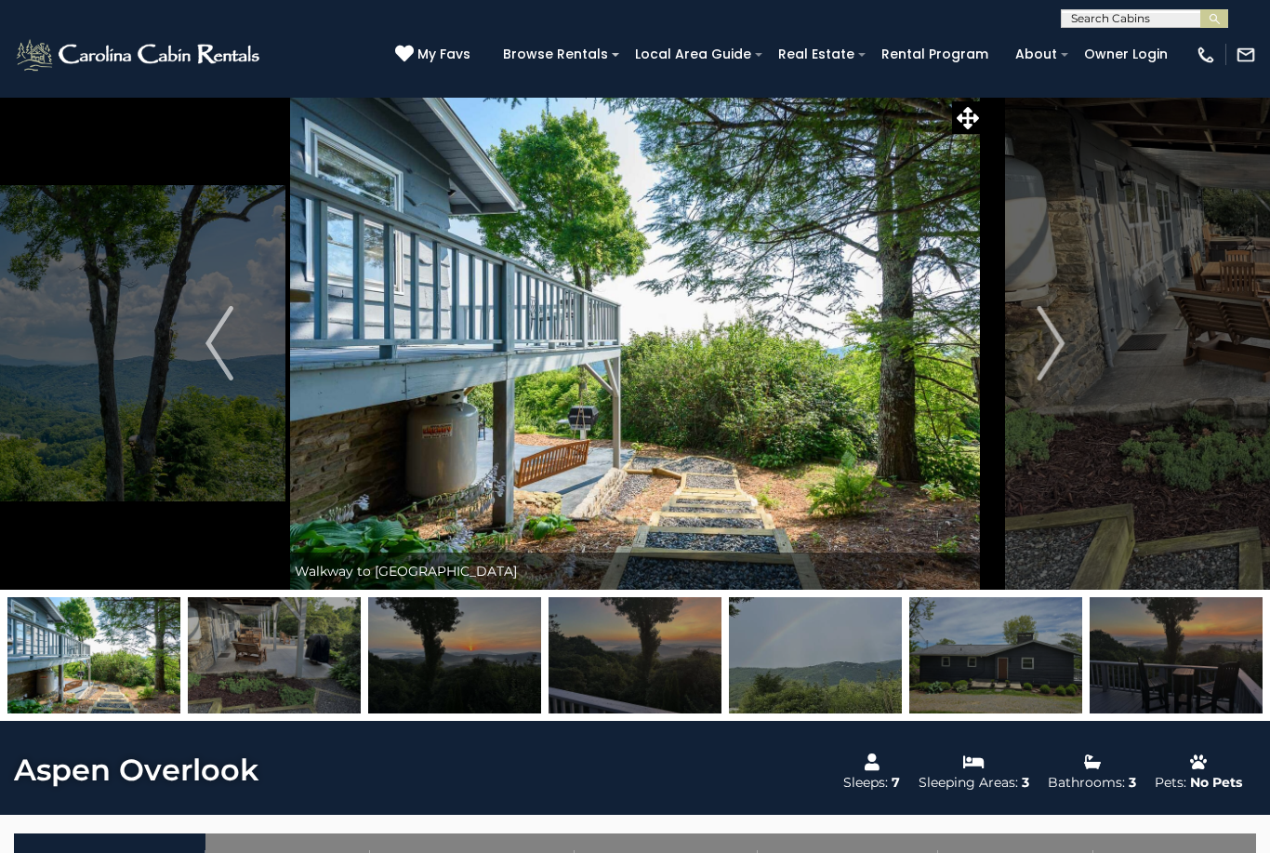
click at [1062, 346] on img "Next" at bounding box center [1051, 343] width 28 height 74
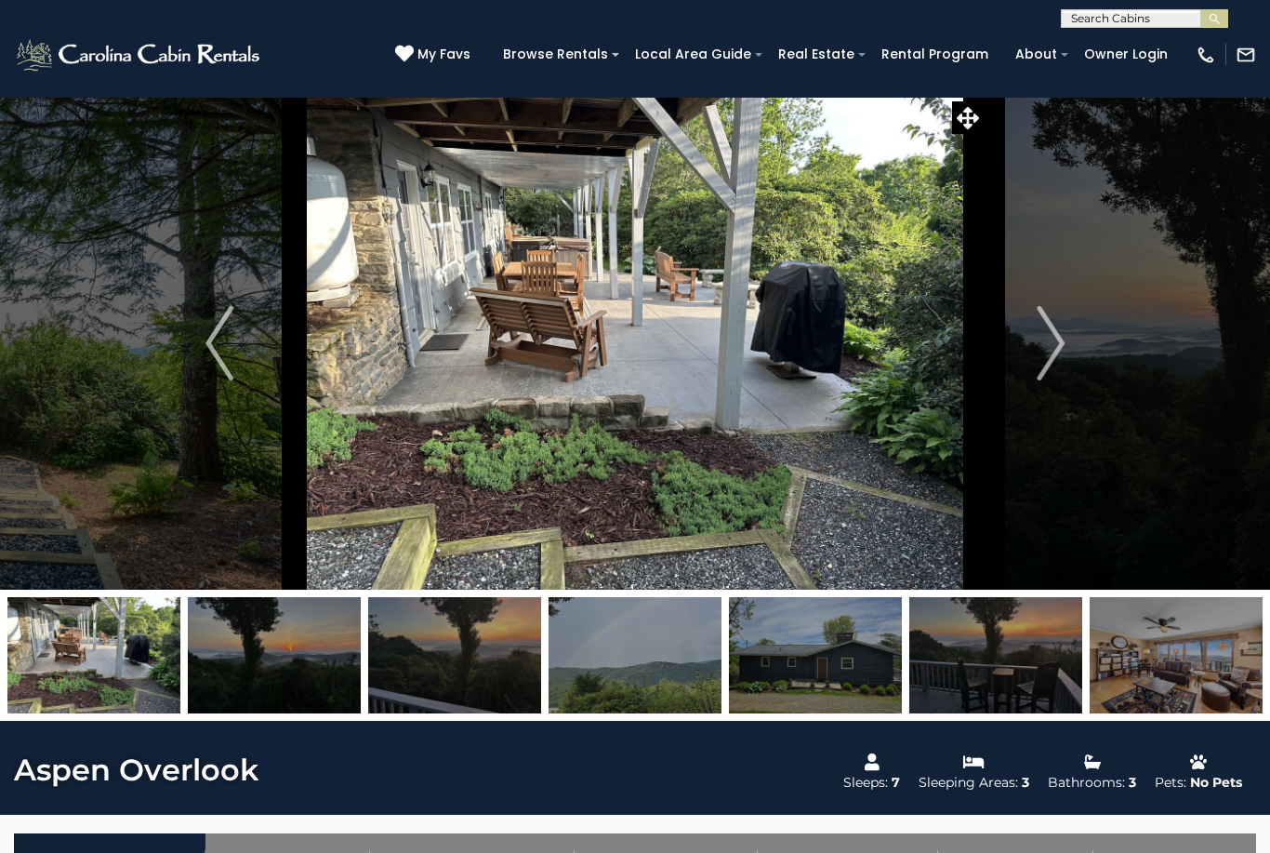
click at [1058, 342] on img "Next" at bounding box center [1051, 343] width 28 height 74
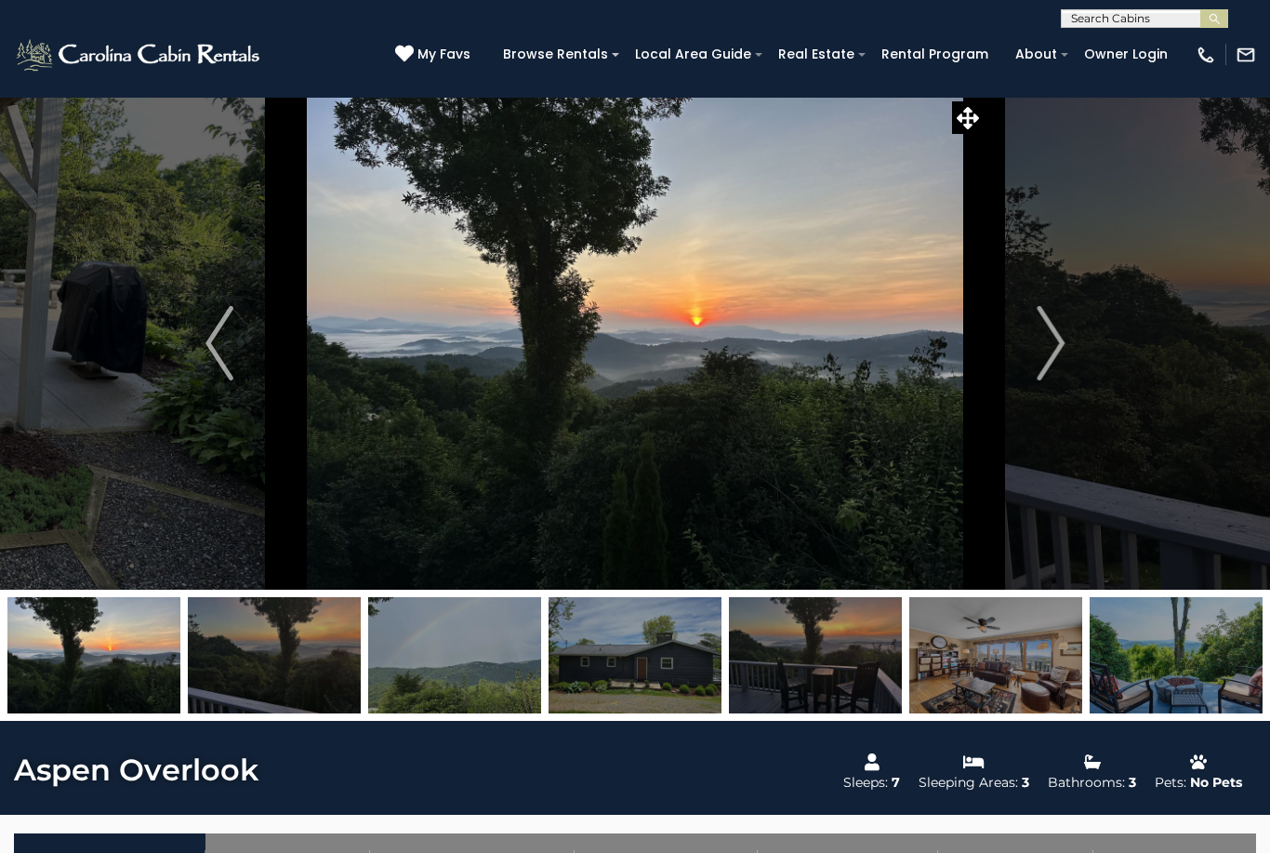
click at [1064, 352] on img "Next" at bounding box center [1051, 343] width 28 height 74
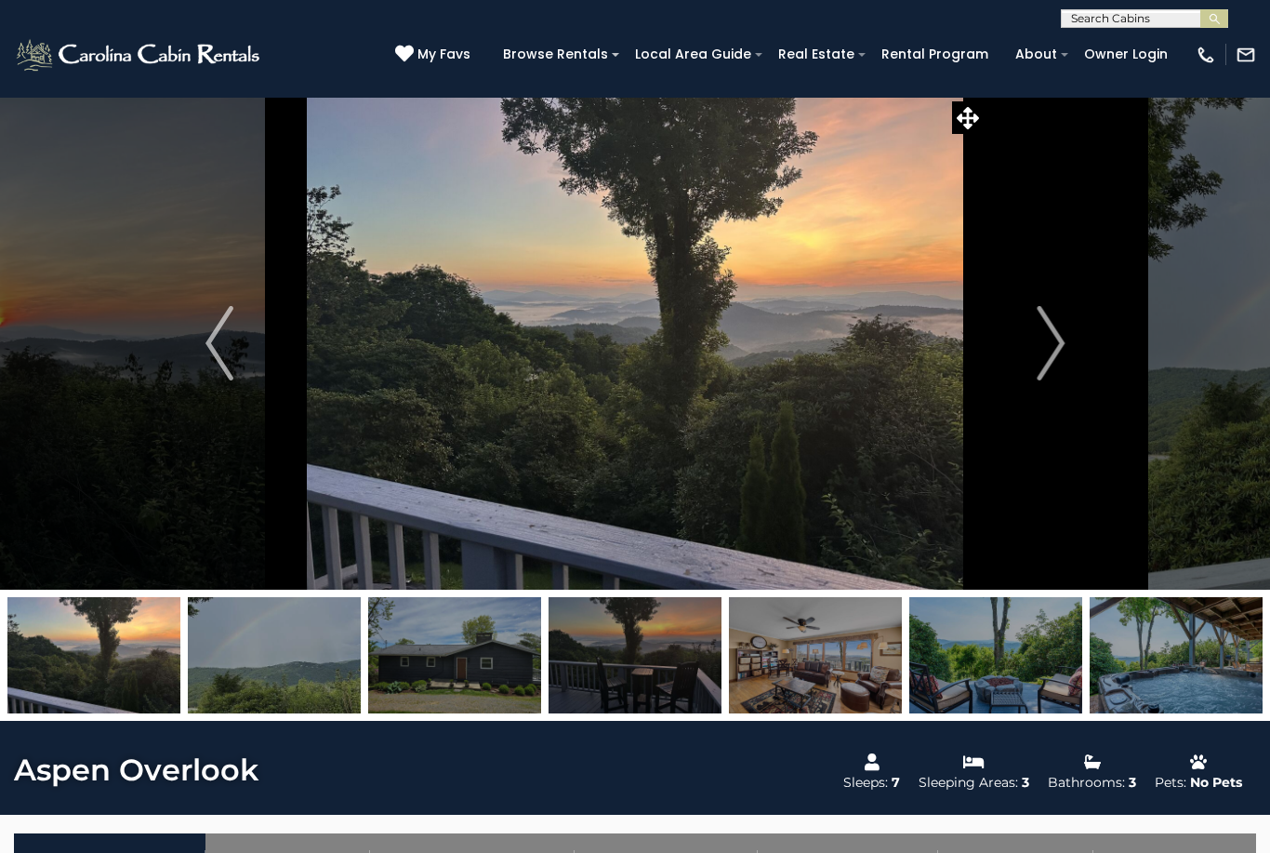
click at [1064, 353] on img "Next" at bounding box center [1051, 343] width 28 height 74
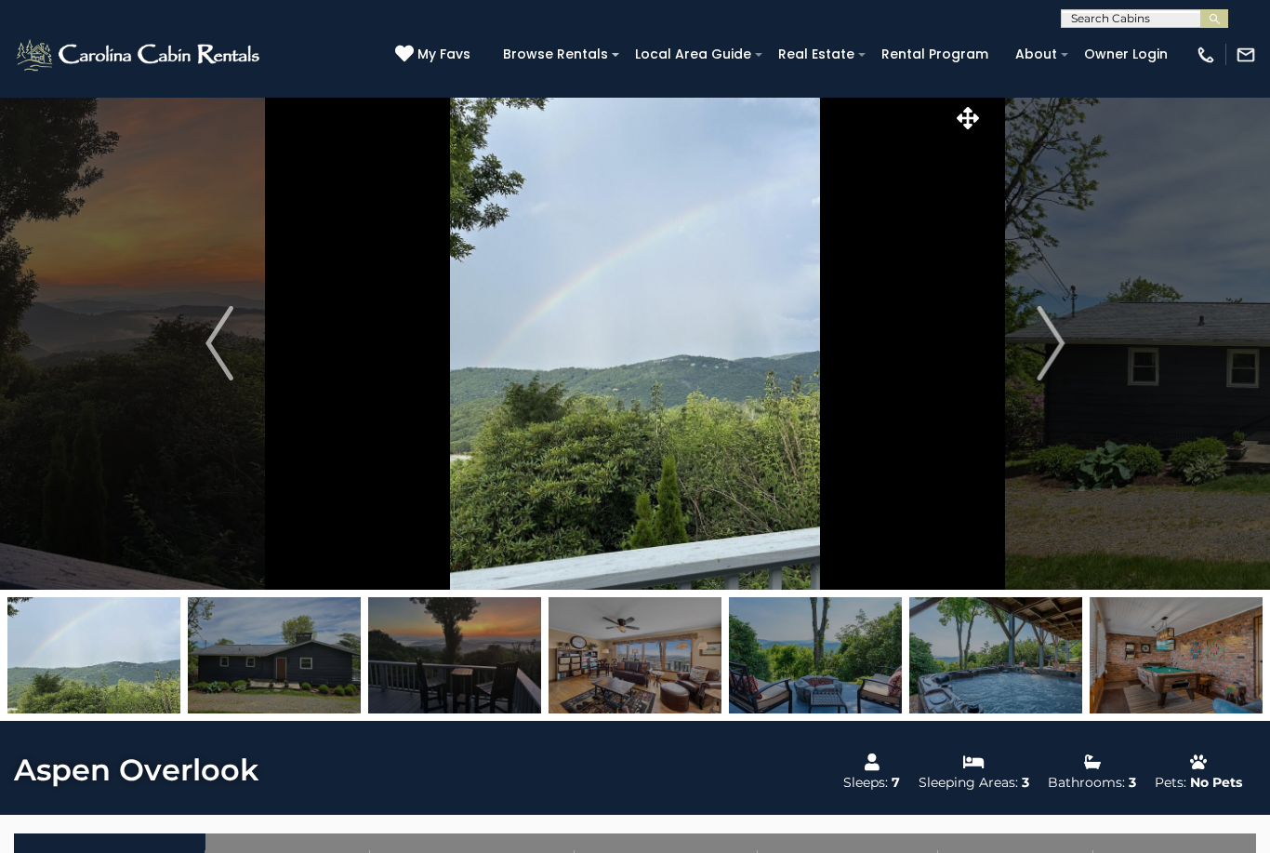
click at [1073, 350] on button "Next" at bounding box center [1051, 343] width 132 height 493
